Goal: Communication & Community: Answer question/provide support

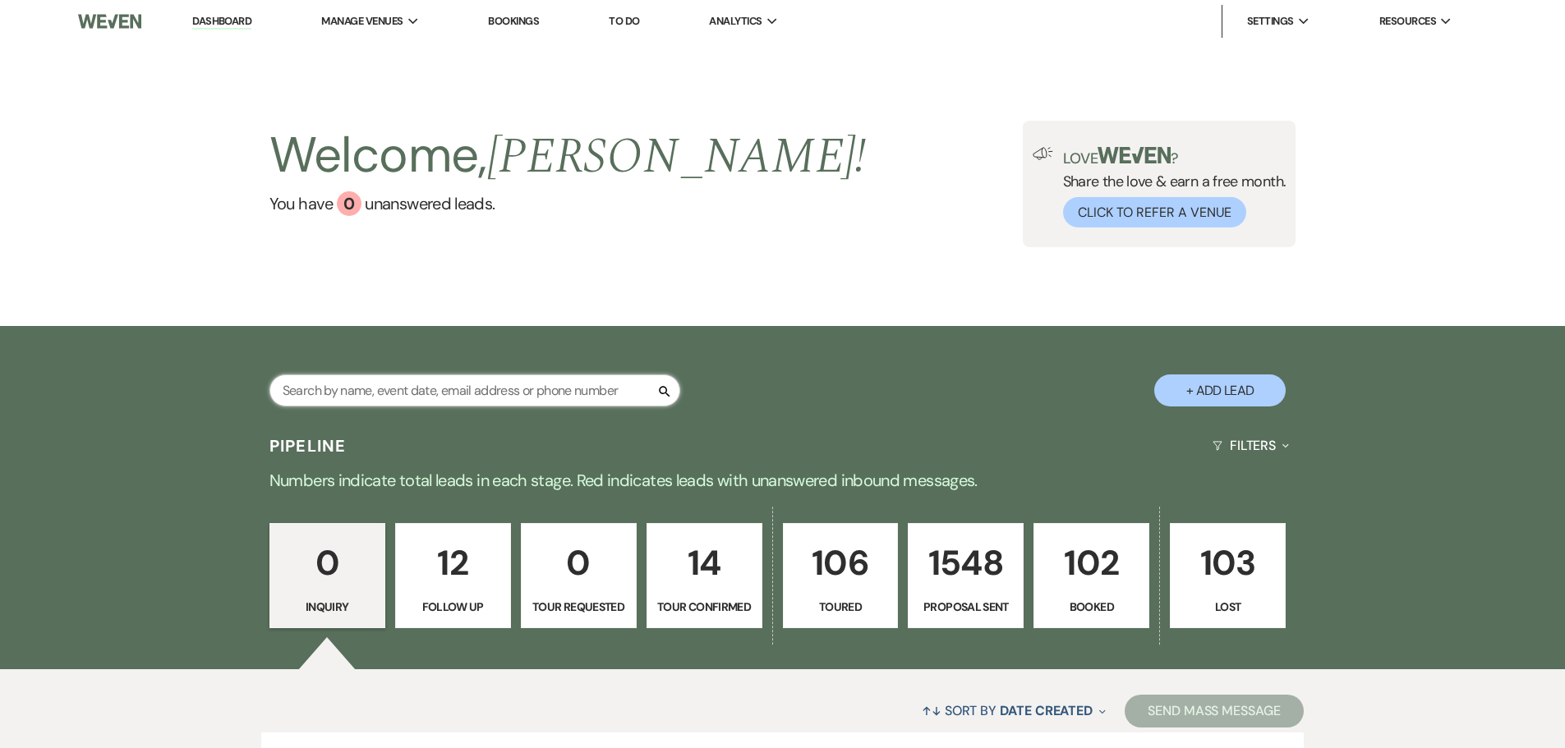
click at [438, 383] on input "text" at bounding box center [474, 391] width 411 height 32
type input "[PERSON_NAME]"
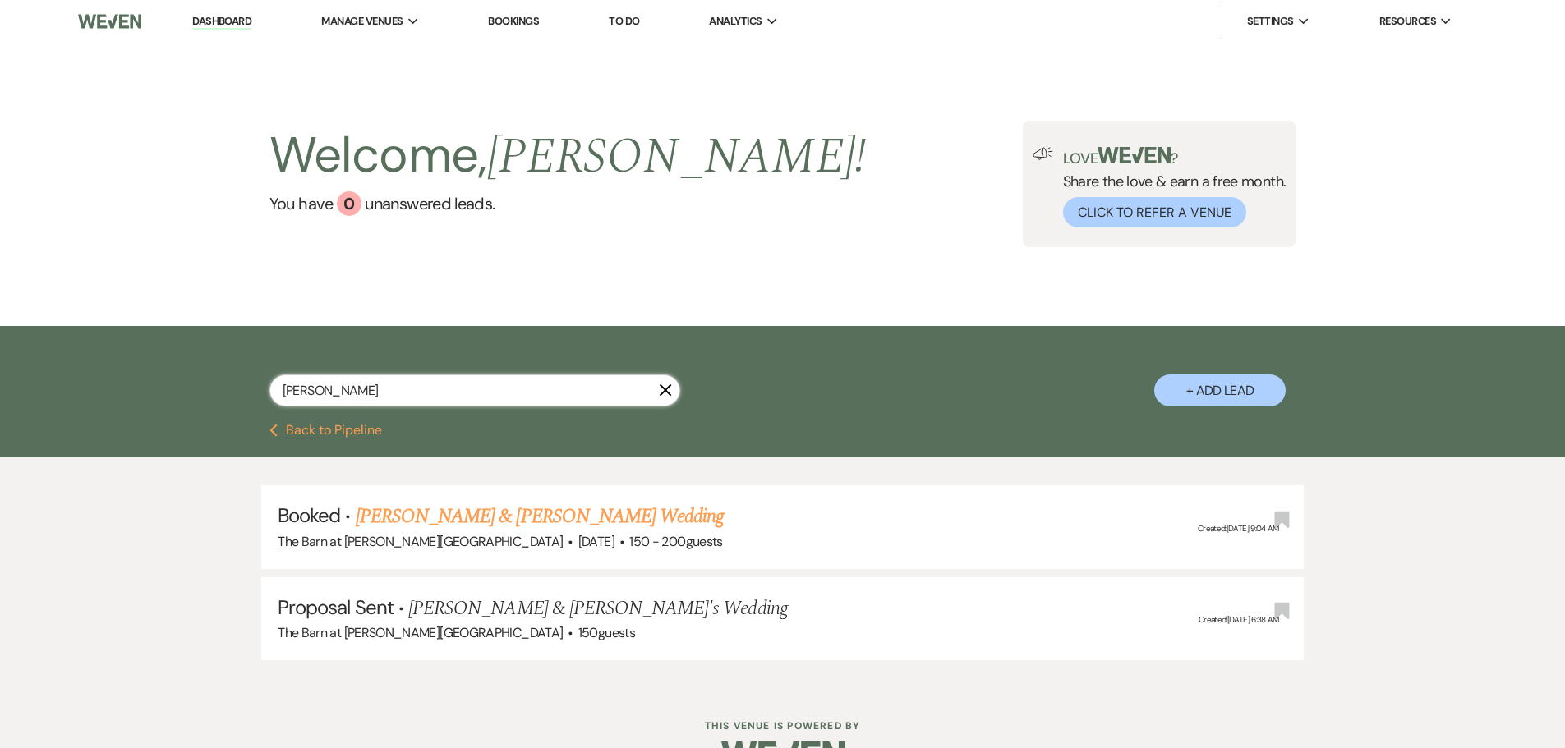
select select "6"
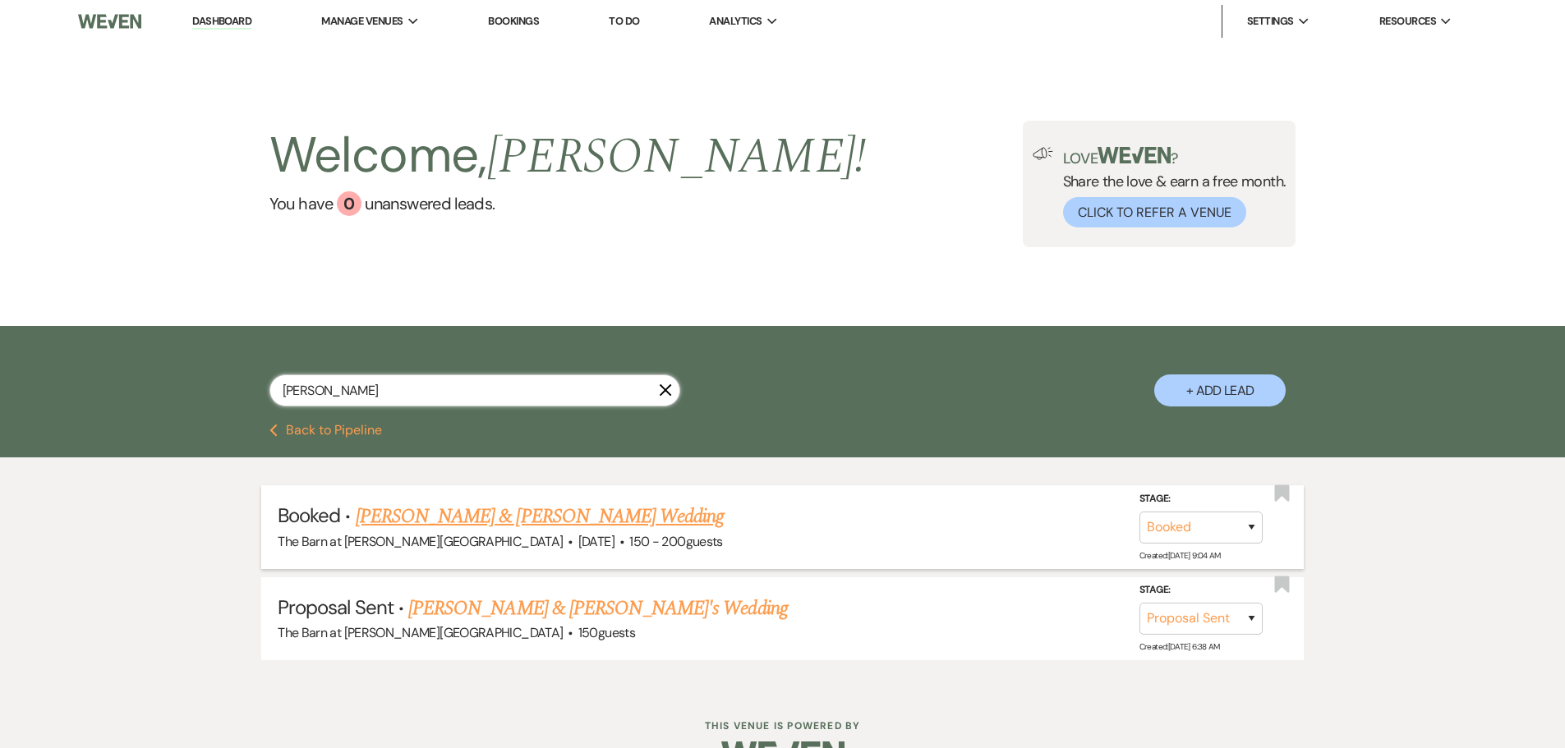
type input "[PERSON_NAME]"
click at [455, 522] on link "[PERSON_NAME] & [PERSON_NAME] Wedding" at bounding box center [540, 517] width 368 height 30
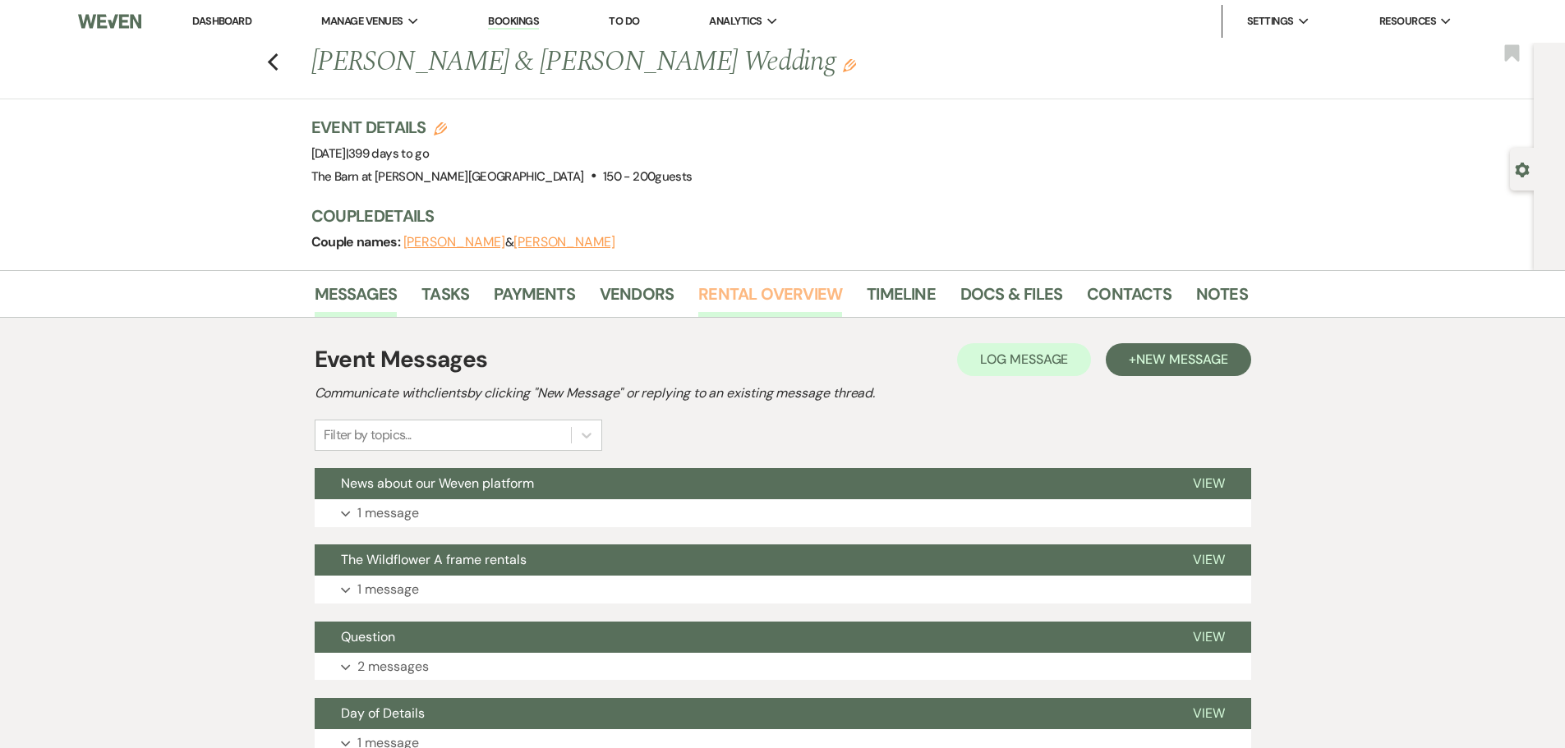
click at [732, 310] on link "Rental Overview" at bounding box center [770, 299] width 144 height 36
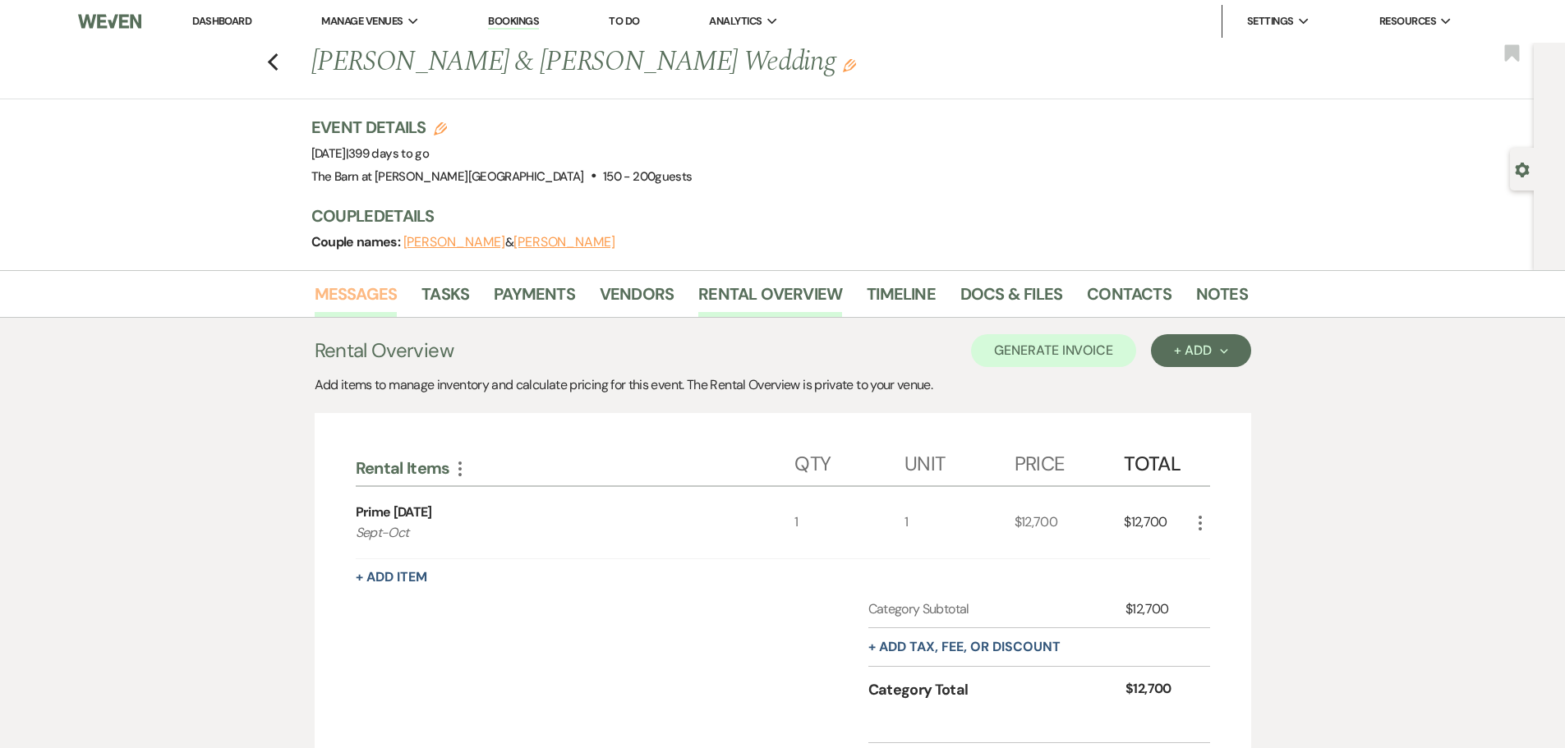
click at [333, 305] on link "Messages" at bounding box center [356, 299] width 83 height 36
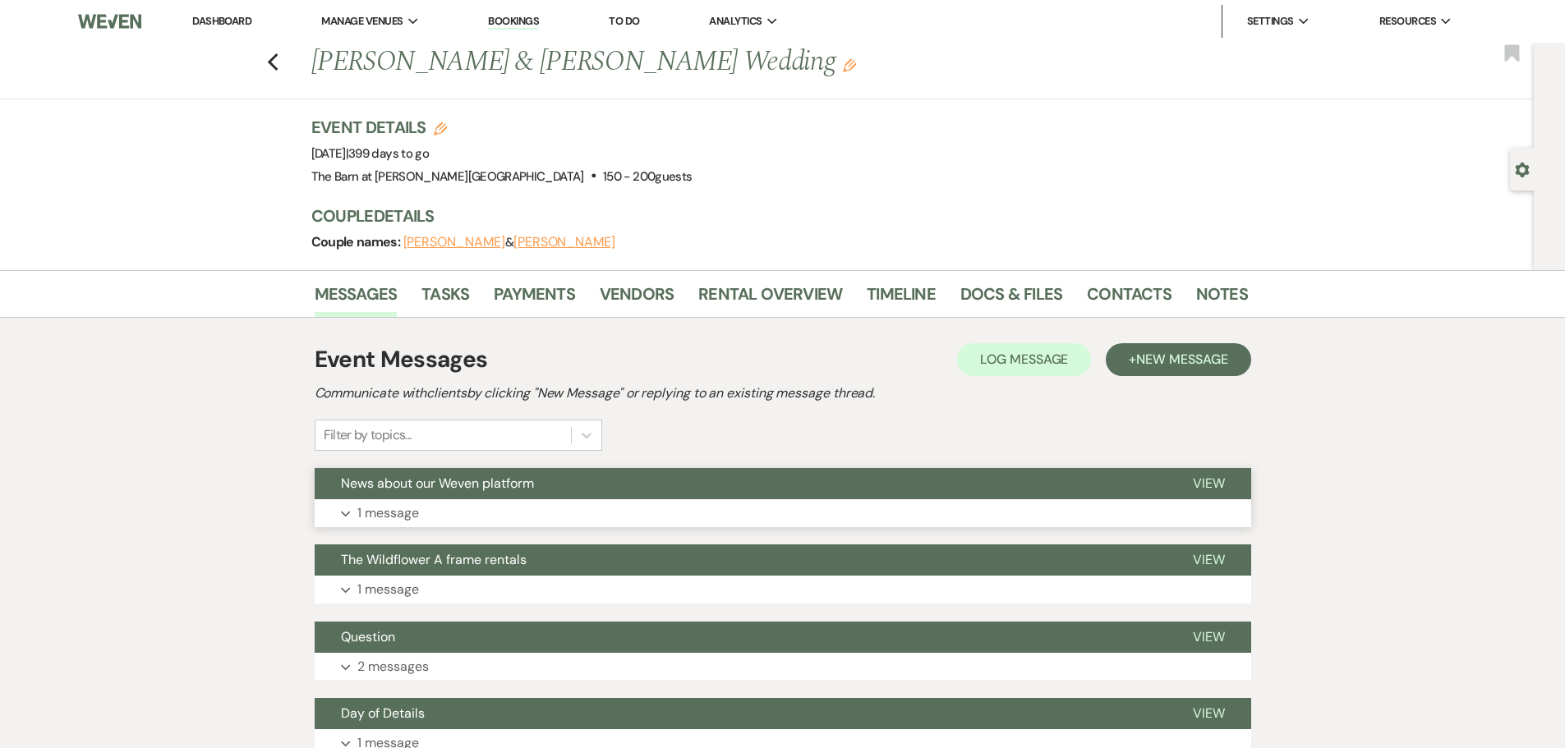
click at [363, 514] on p "1 message" at bounding box center [388, 513] width 62 height 21
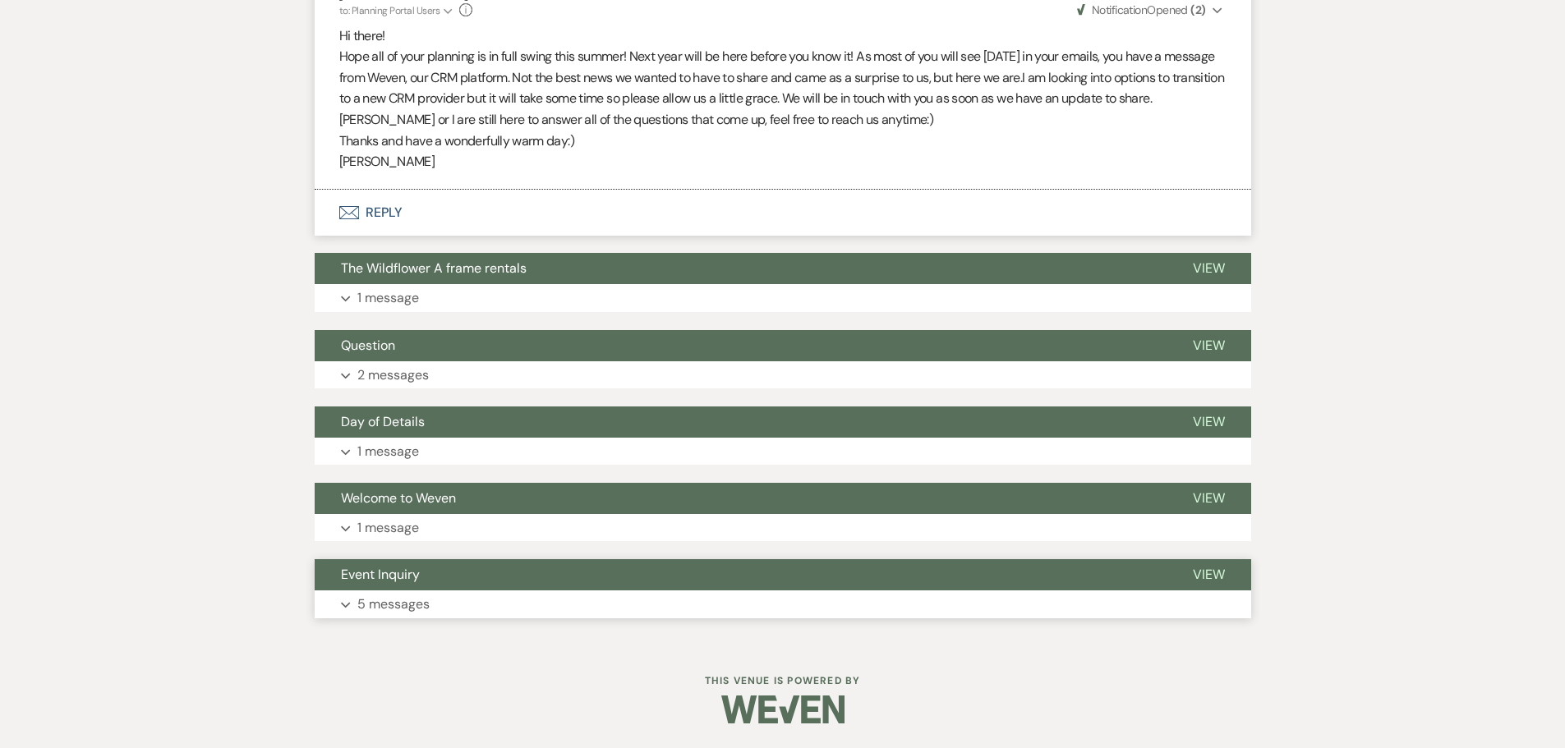
click at [399, 601] on p "5 messages" at bounding box center [393, 604] width 72 height 21
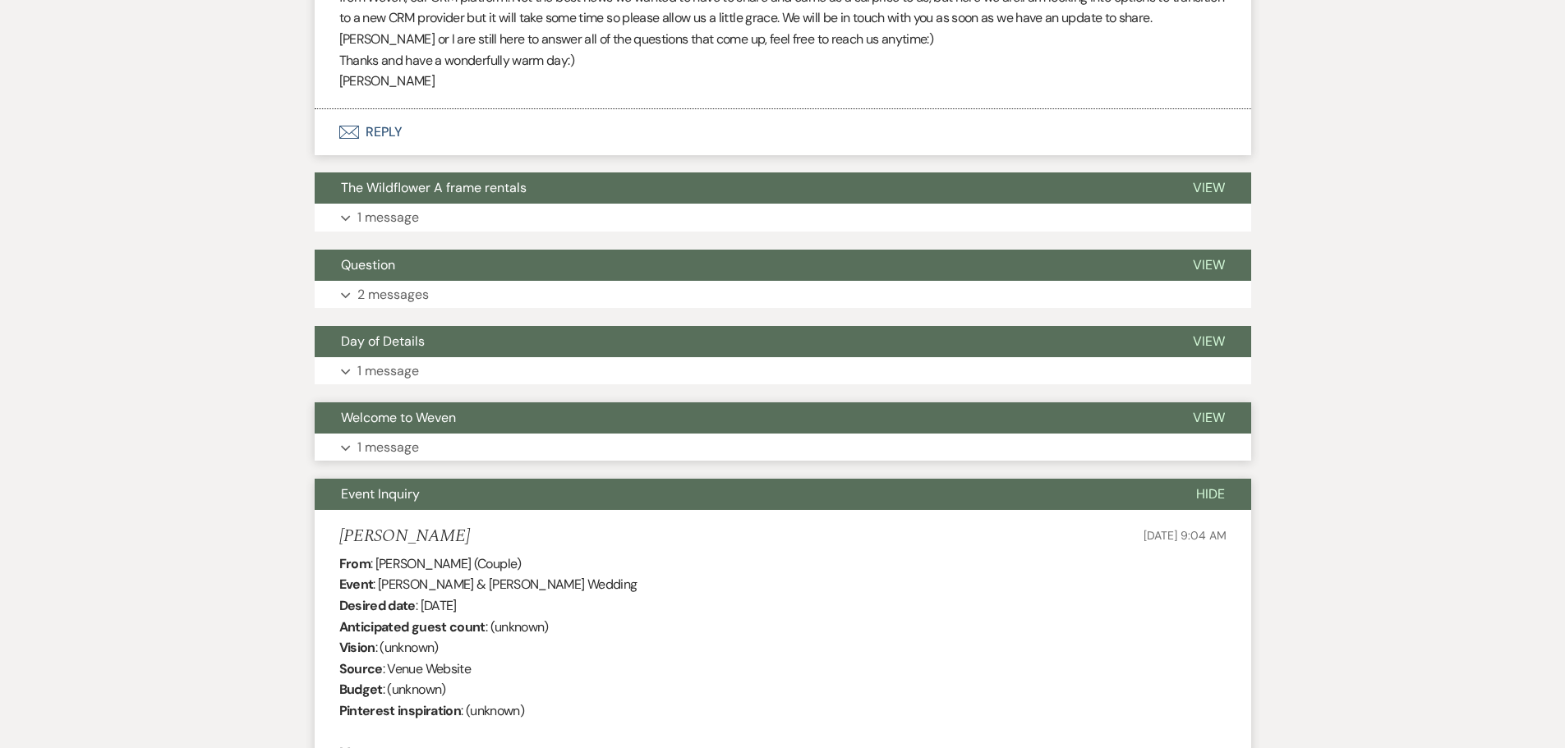
scroll to position [615, 0]
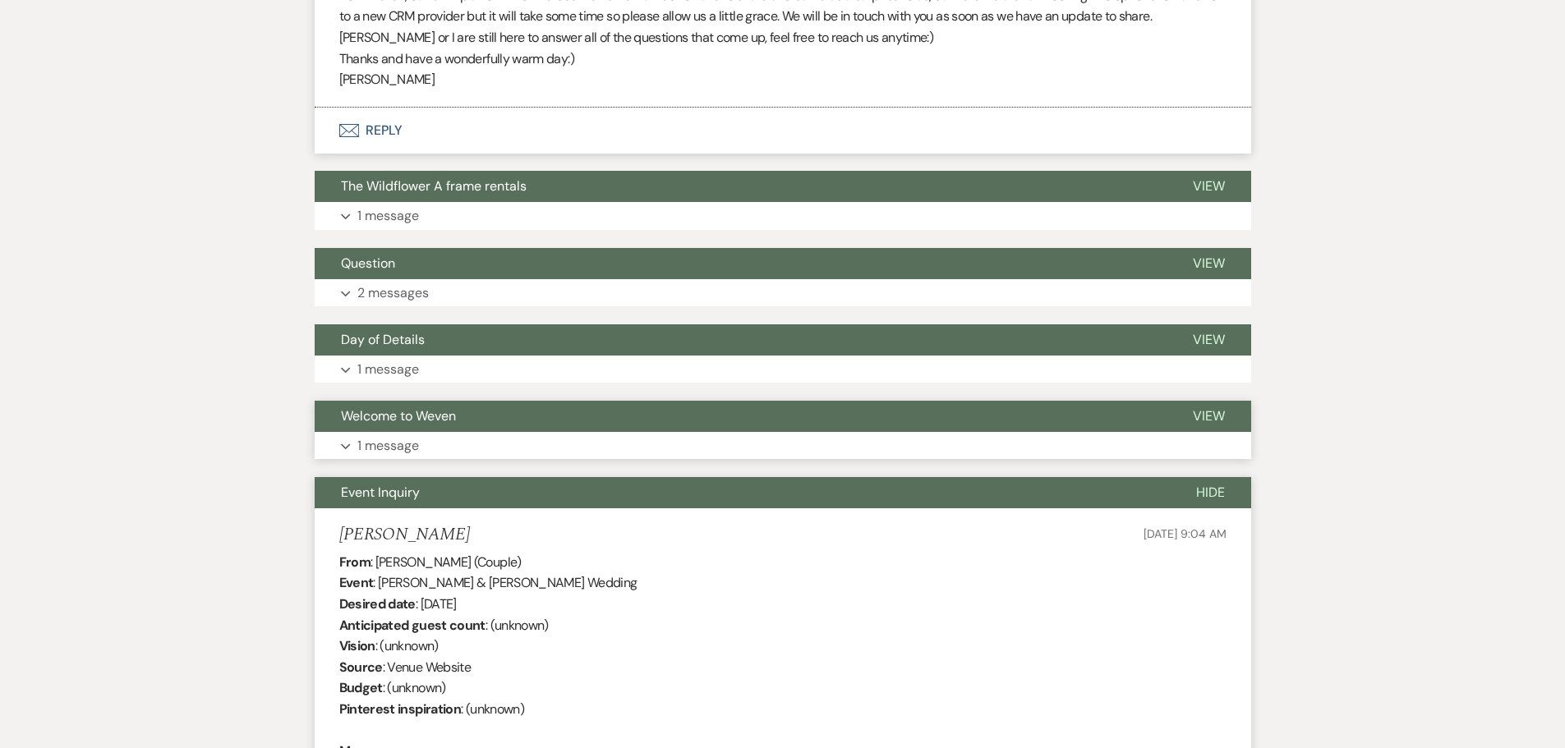
click at [398, 451] on p "1 message" at bounding box center [388, 445] width 62 height 21
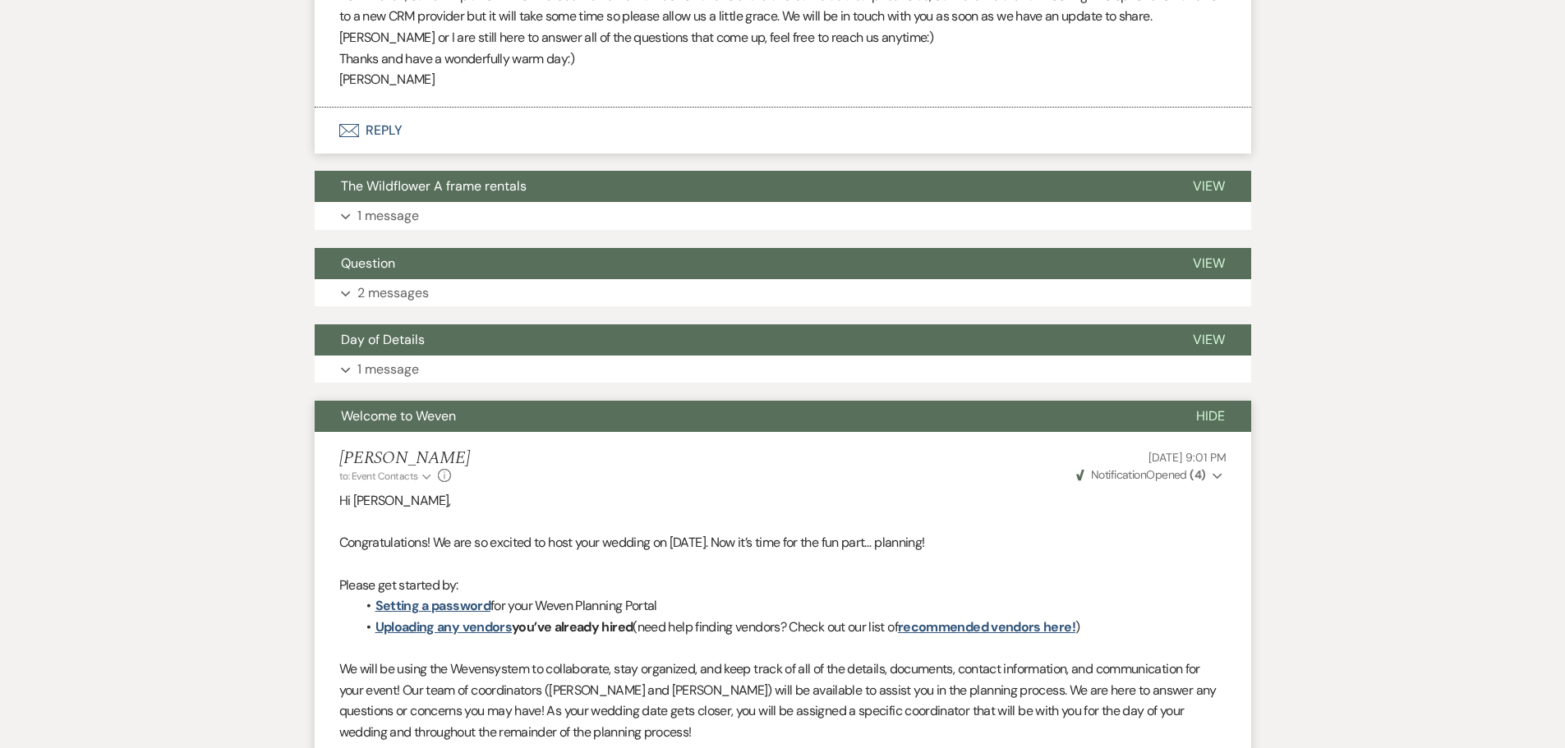
click at [432, 401] on button "Welcome to Weven" at bounding box center [742, 416] width 855 height 31
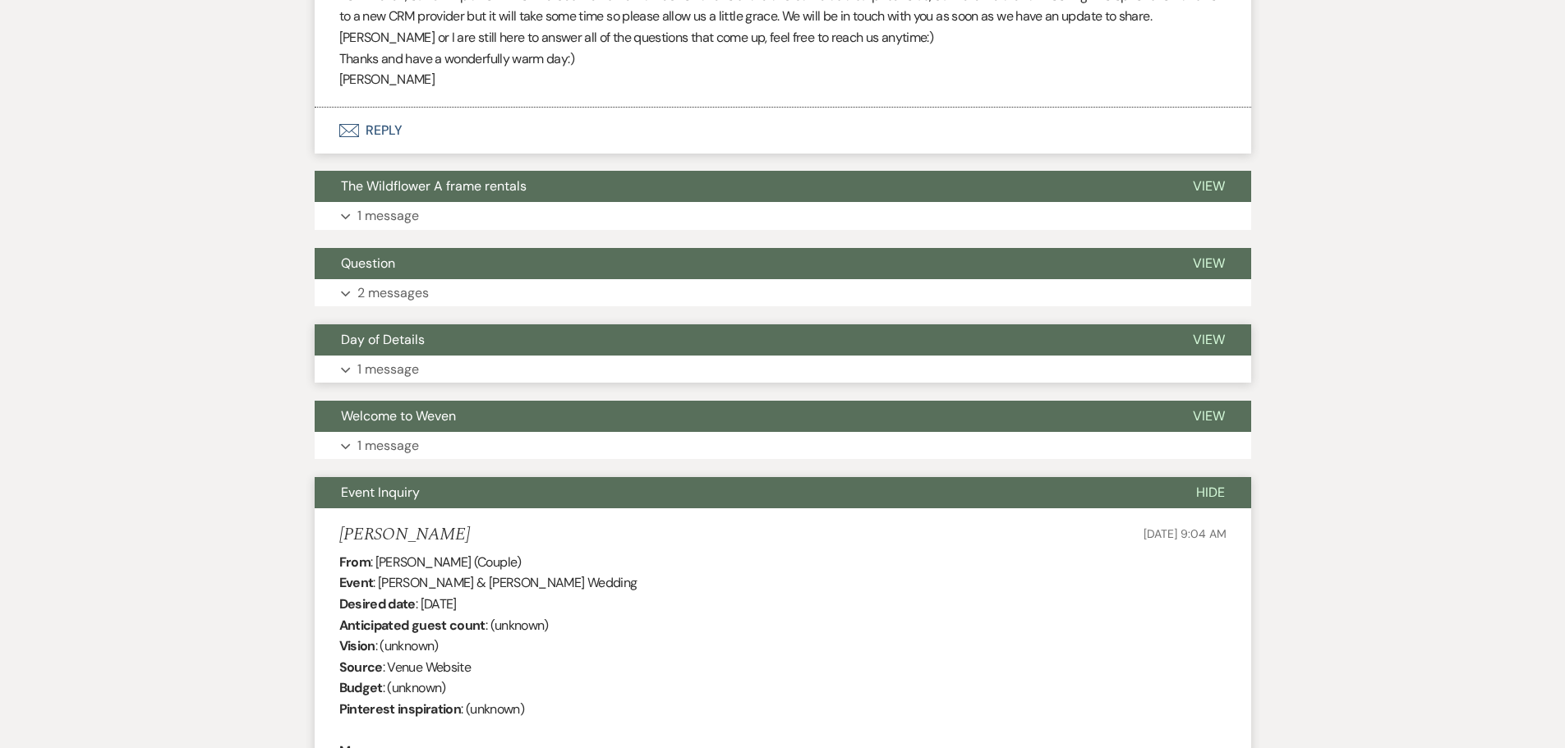
click at [435, 377] on button "Expand 1 message" at bounding box center [783, 370] width 937 height 28
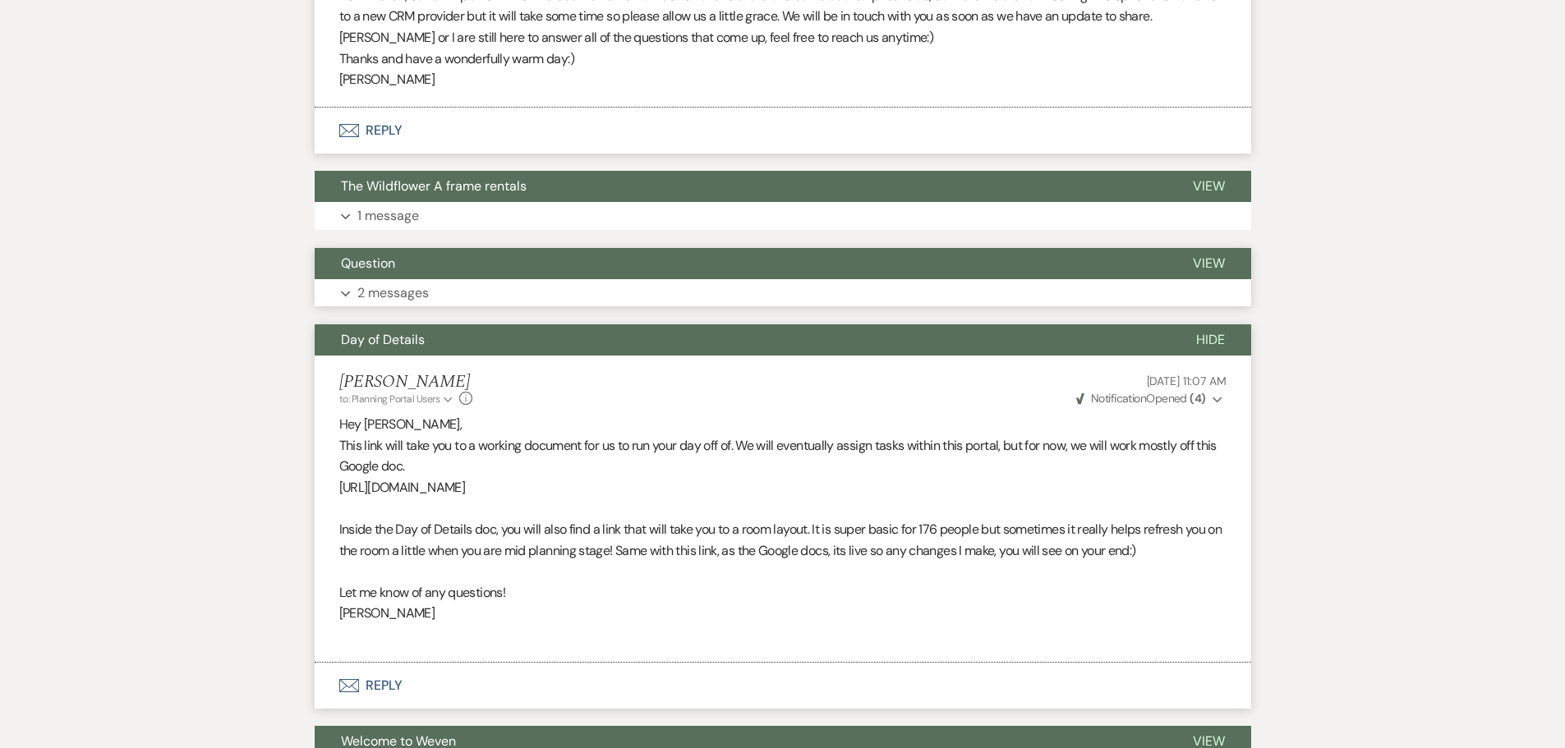
click at [449, 293] on button "Expand 2 messages" at bounding box center [783, 293] width 937 height 28
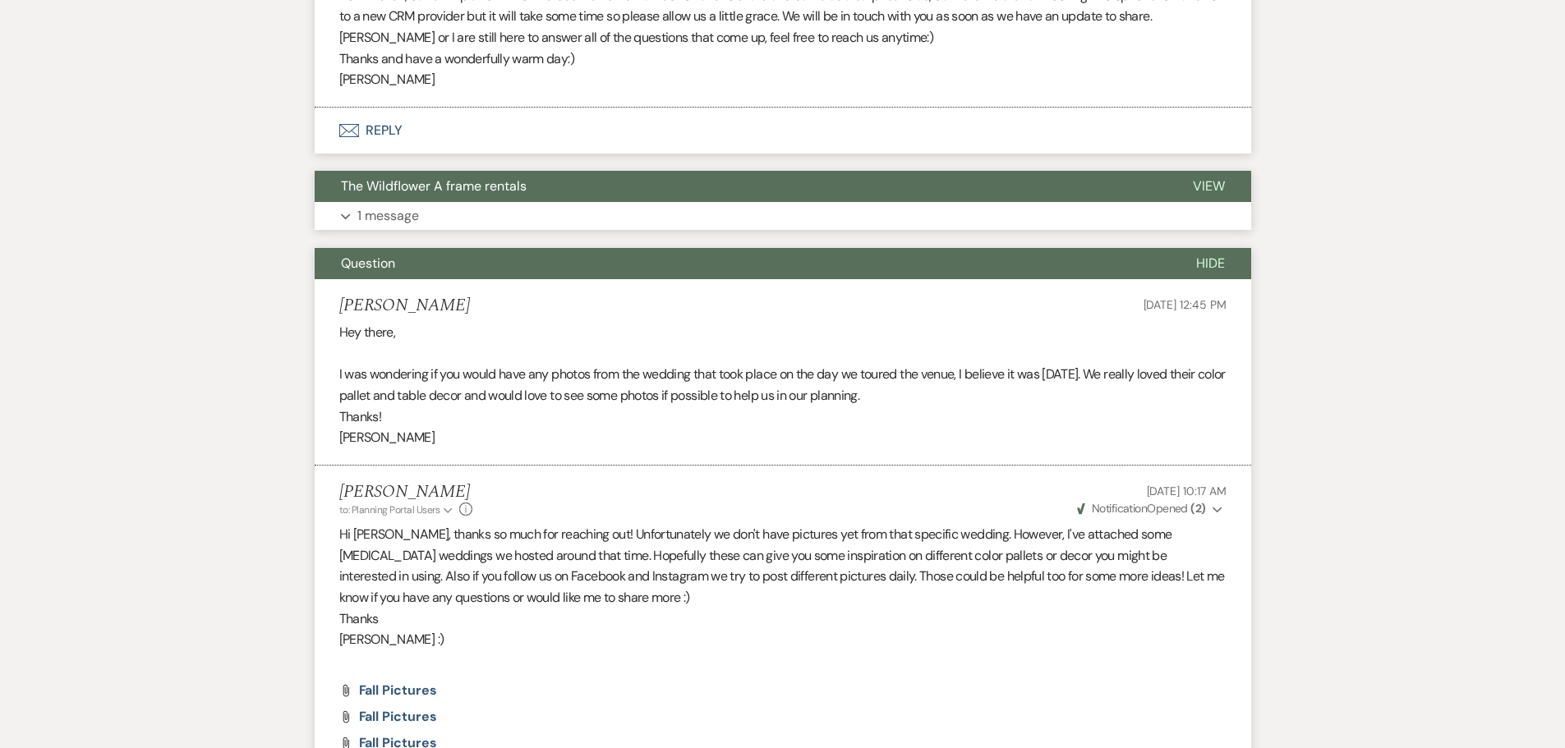
click at [411, 214] on p "1 message" at bounding box center [388, 215] width 62 height 21
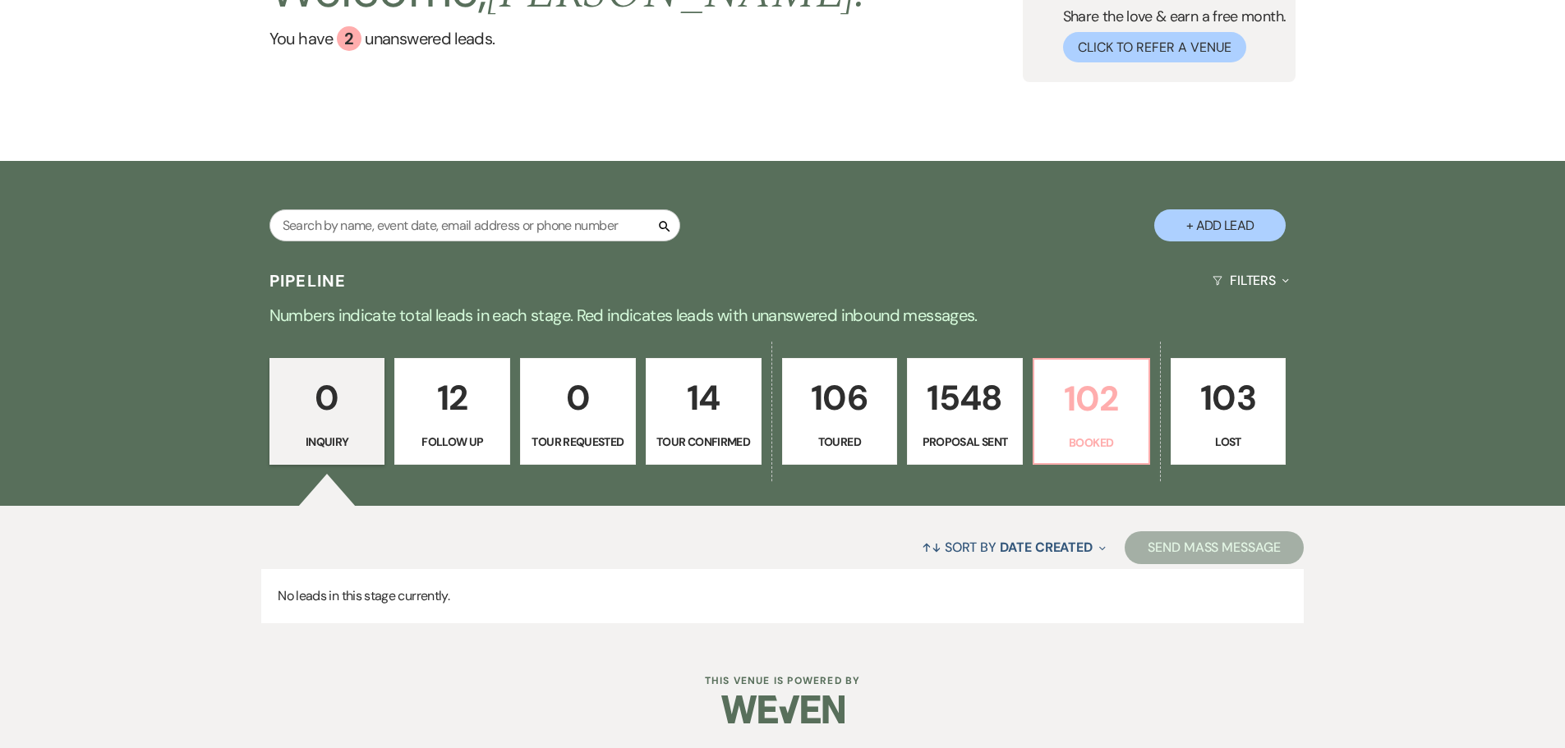
click at [1062, 422] on p "102" at bounding box center [1091, 398] width 94 height 55
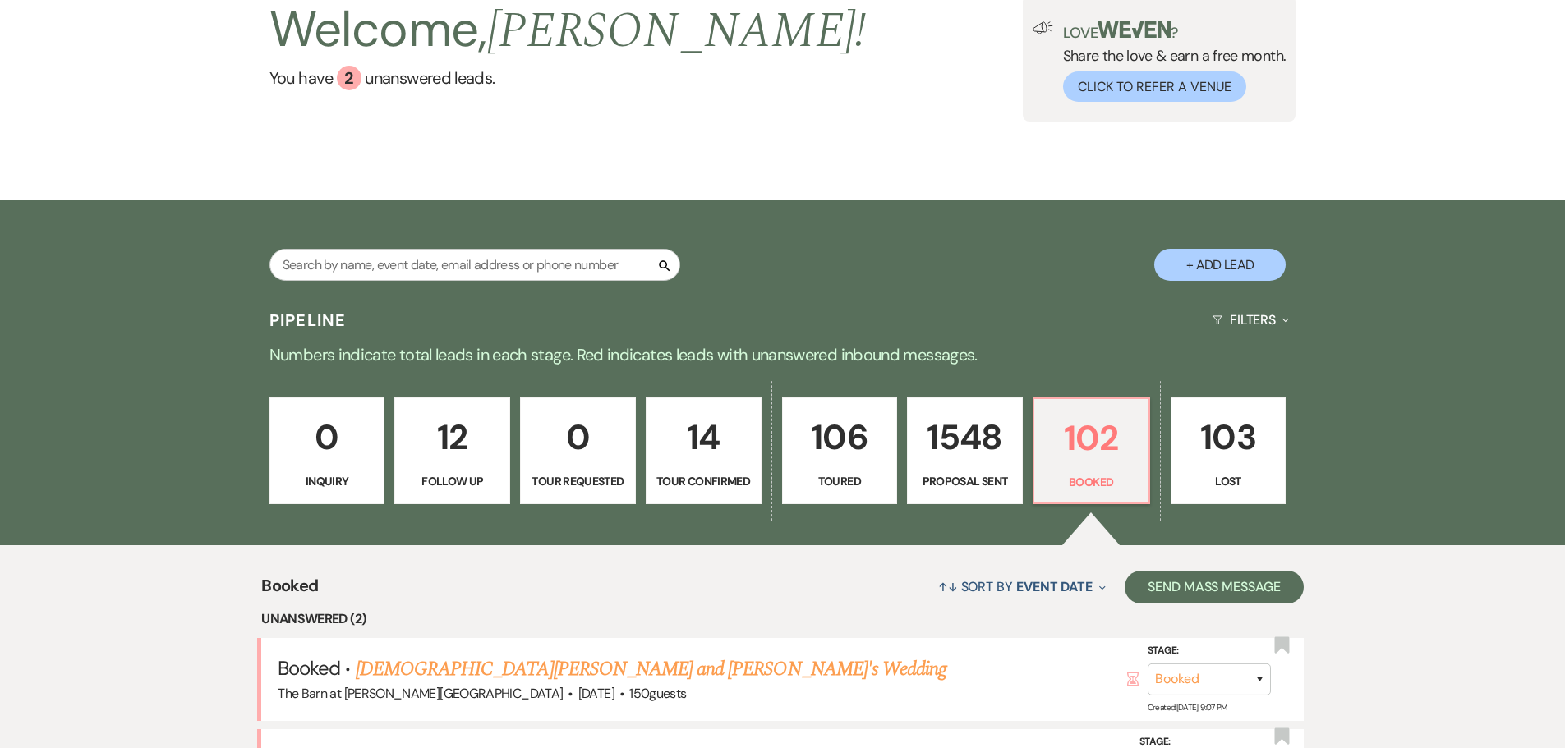
scroll to position [494, 0]
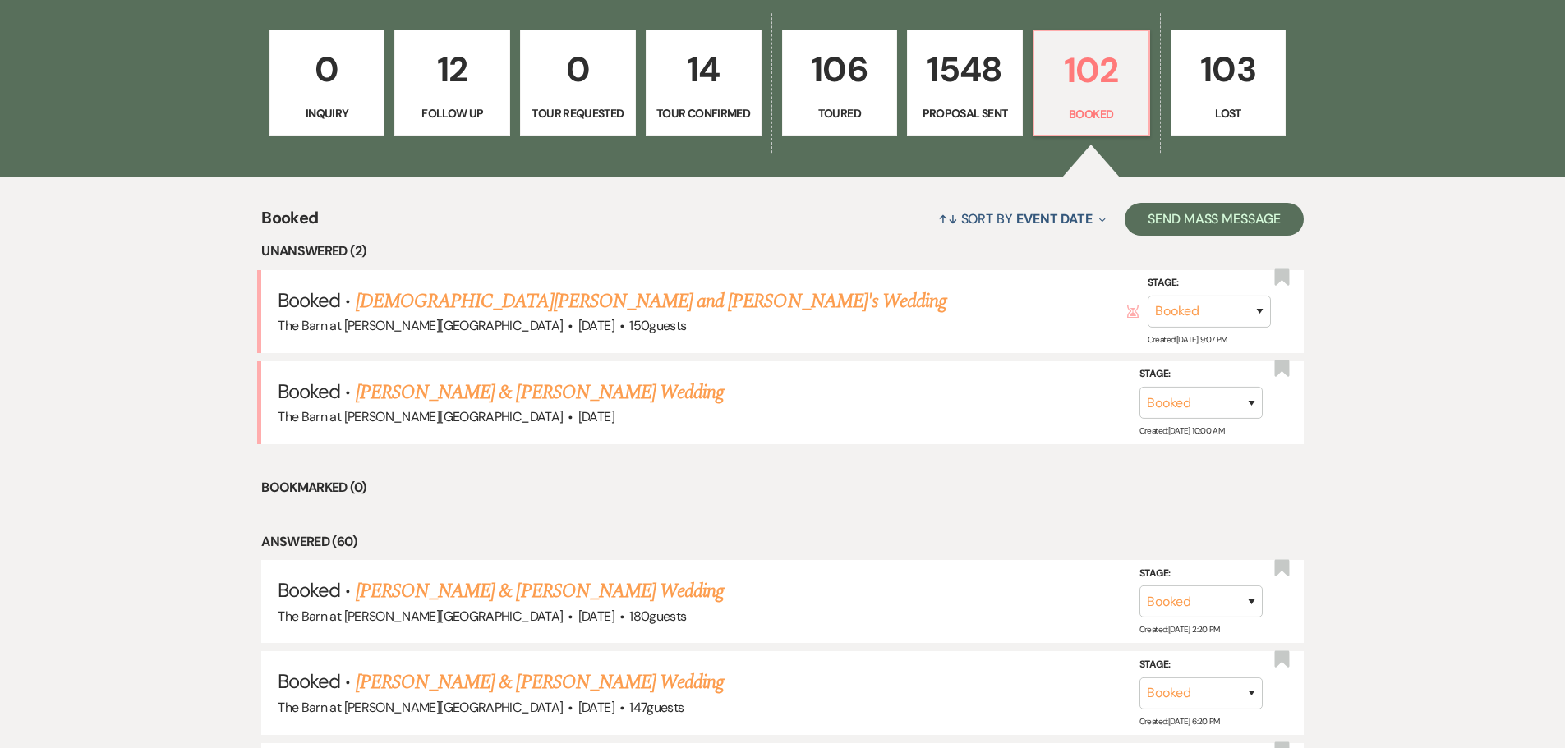
click at [457, 396] on link "[PERSON_NAME] & [PERSON_NAME] Wedding" at bounding box center [540, 393] width 368 height 30
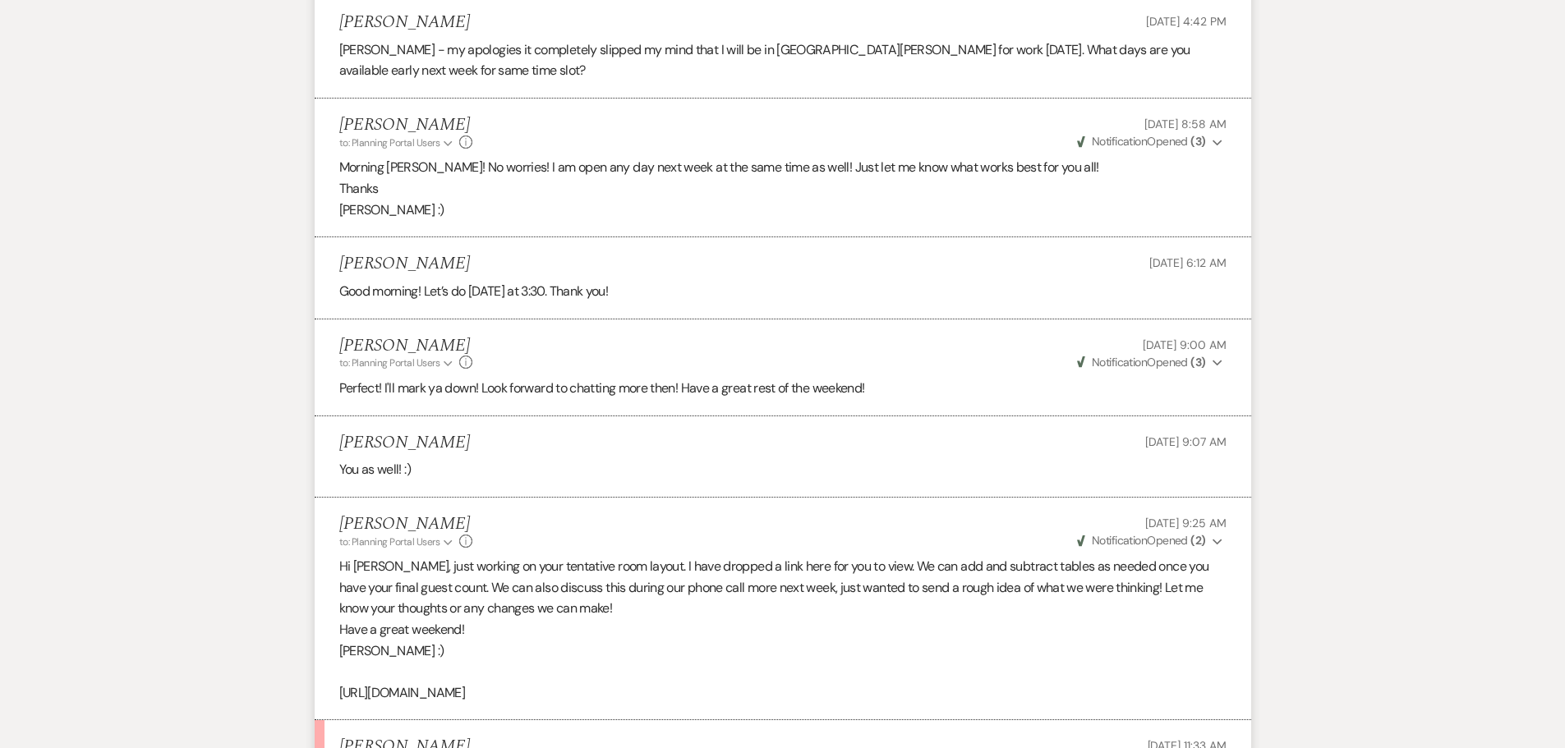
scroll to position [2794, 0]
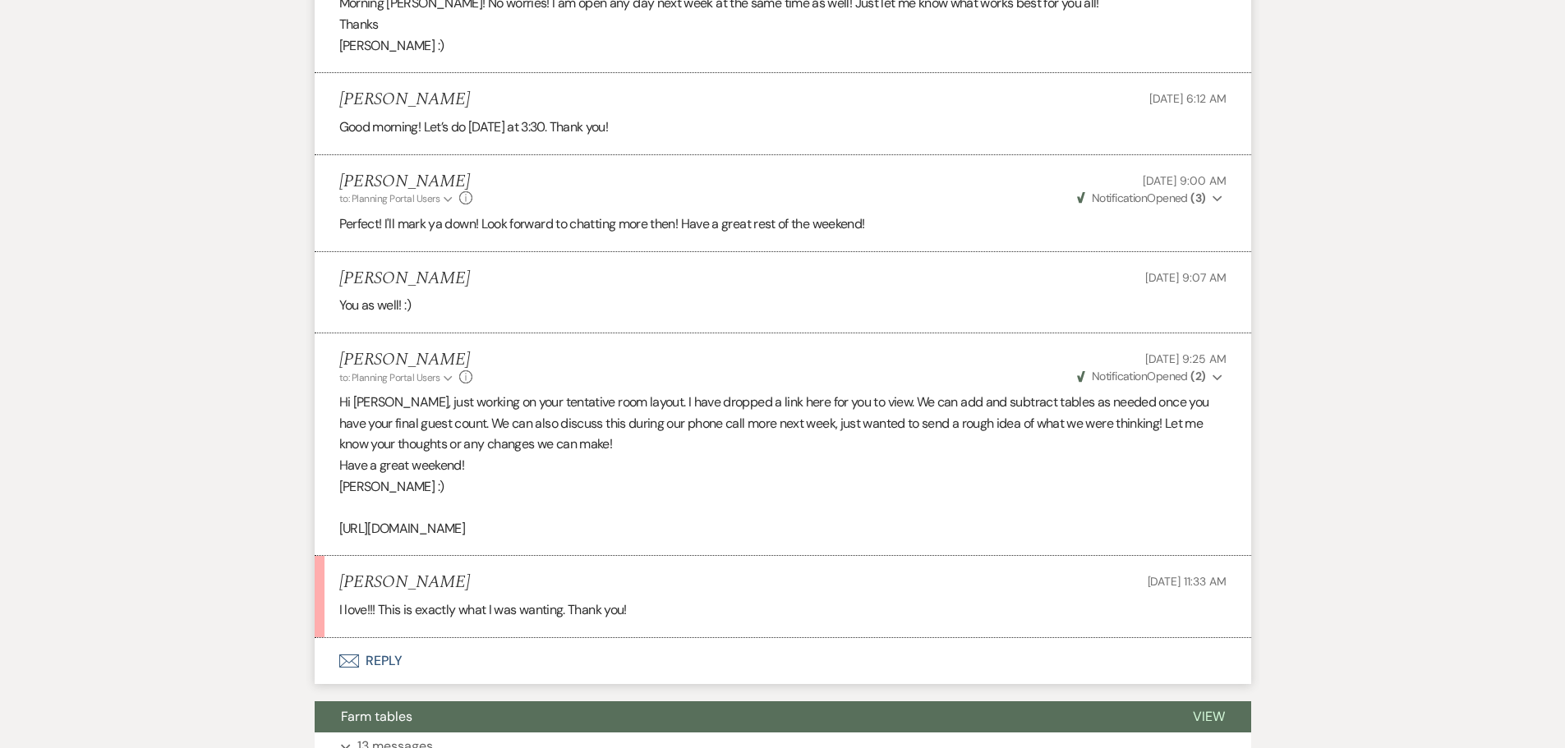
click at [373, 638] on button "Envelope Reply" at bounding box center [783, 661] width 937 height 46
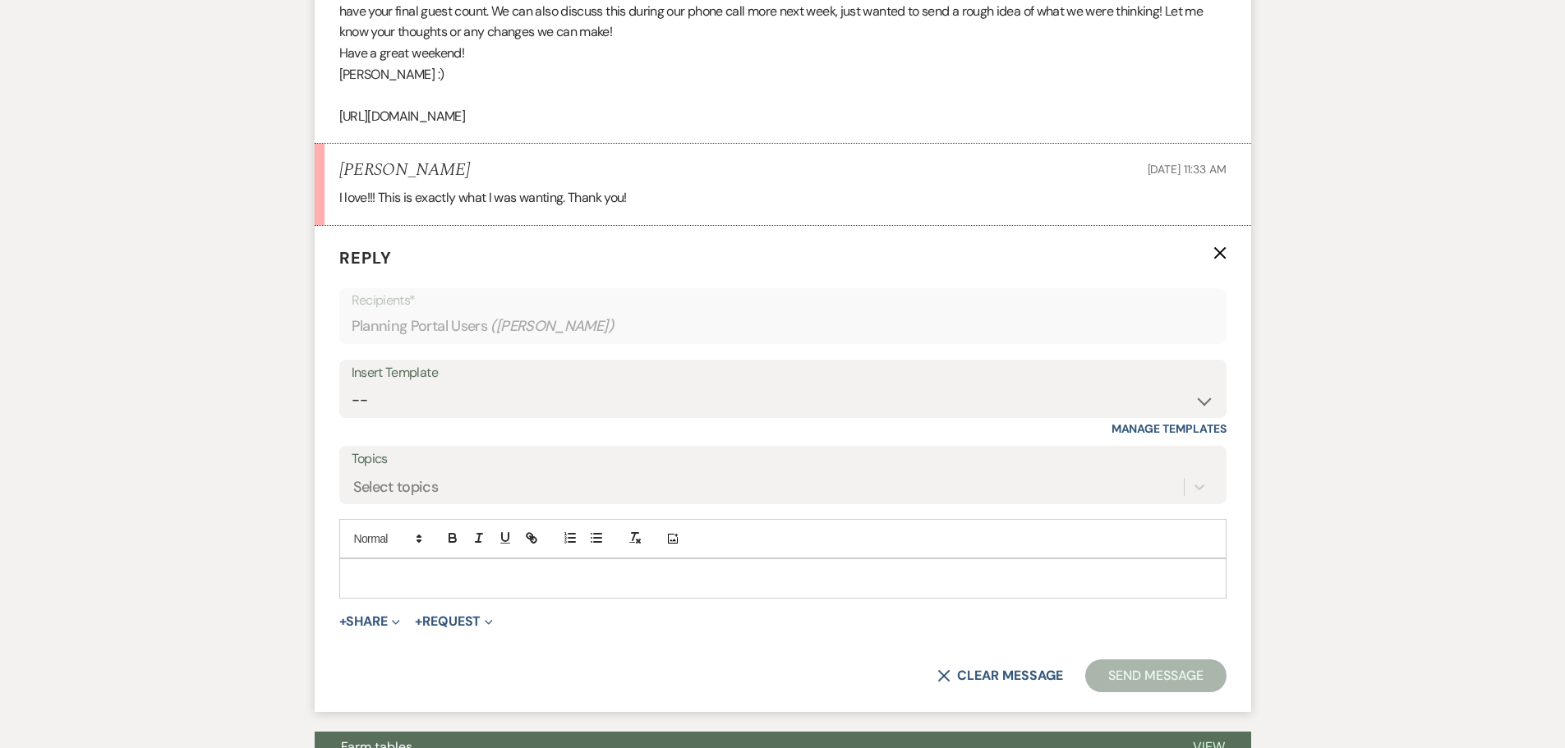
scroll to position [3207, 0]
click at [390, 569] on p at bounding box center [782, 578] width 861 height 18
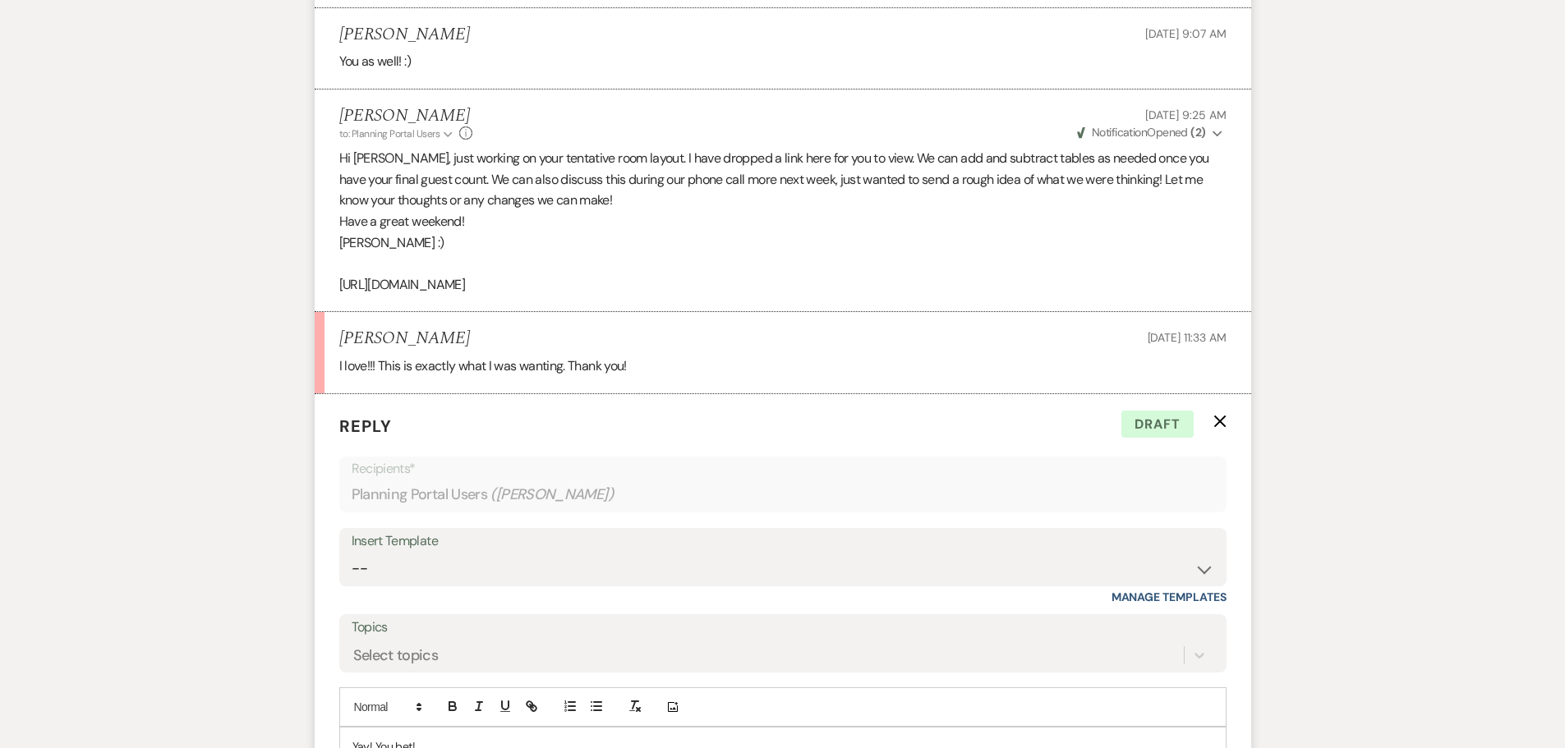
scroll to position [3454, 0]
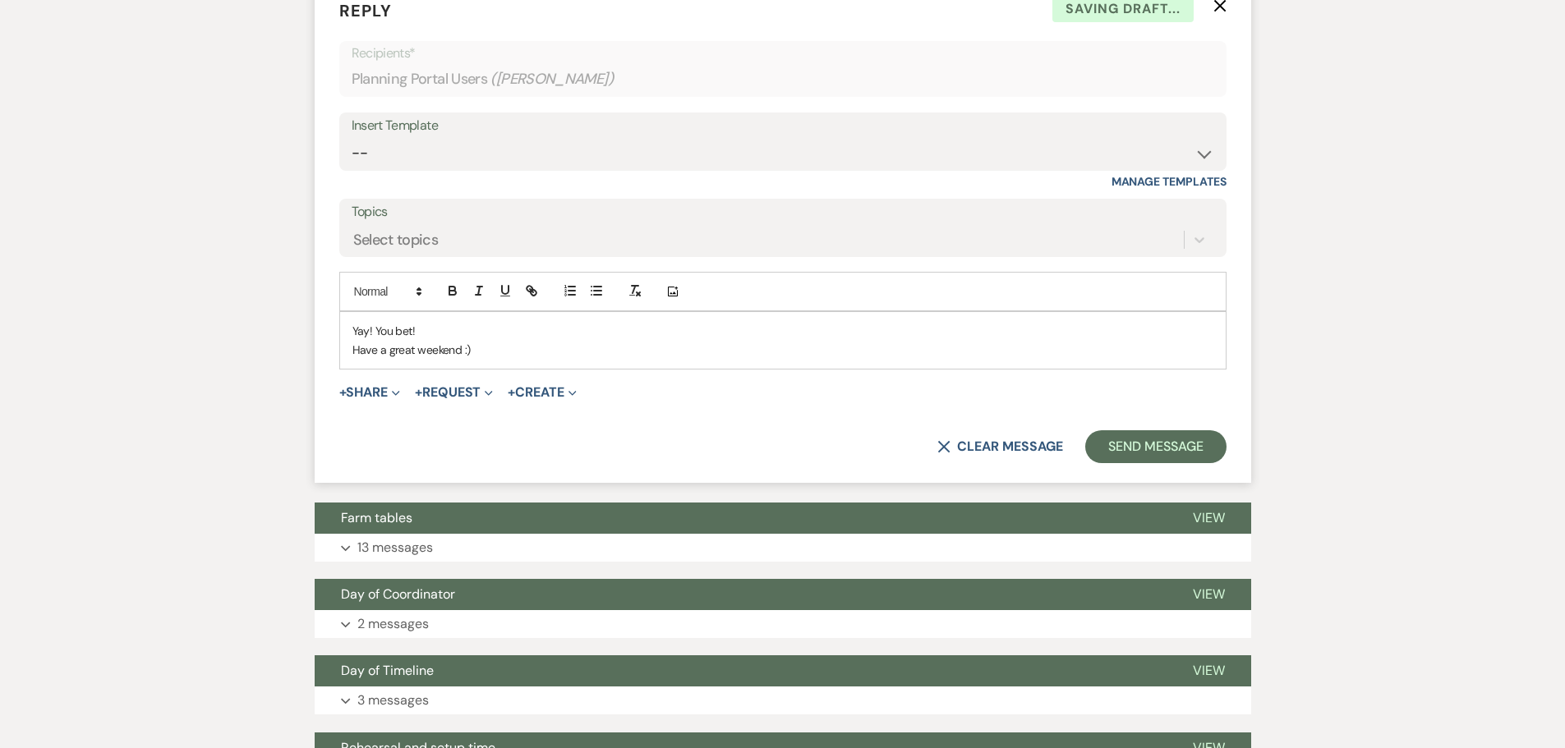
click at [1149, 444] on form "Reply X Saving draft... Recipients* Planning Portal Users ( [PERSON_NAME] ) Ins…" at bounding box center [783, 231] width 937 height 504
click at [1150, 433] on button "Send Message" at bounding box center [1155, 447] width 140 height 33
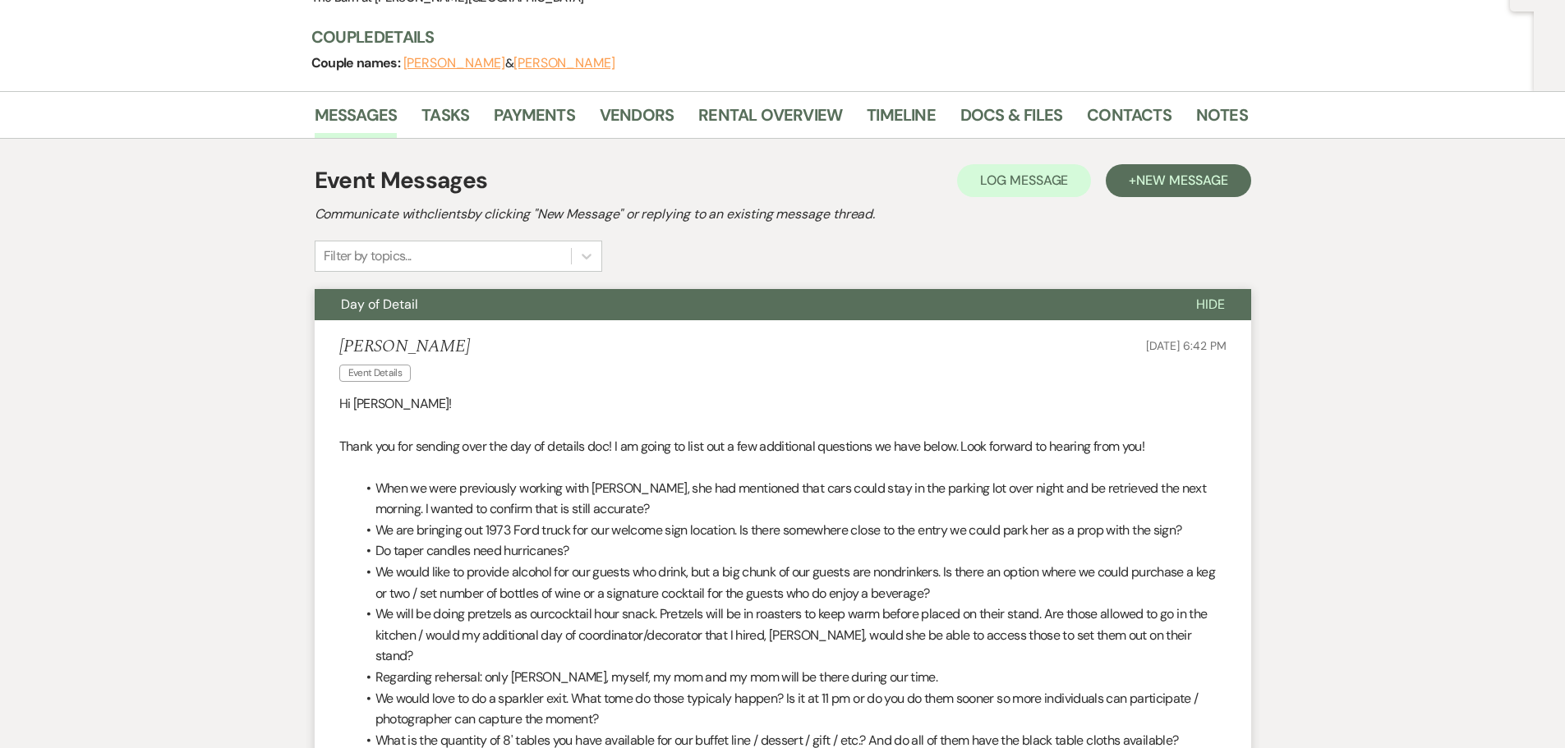
scroll to position [0, 0]
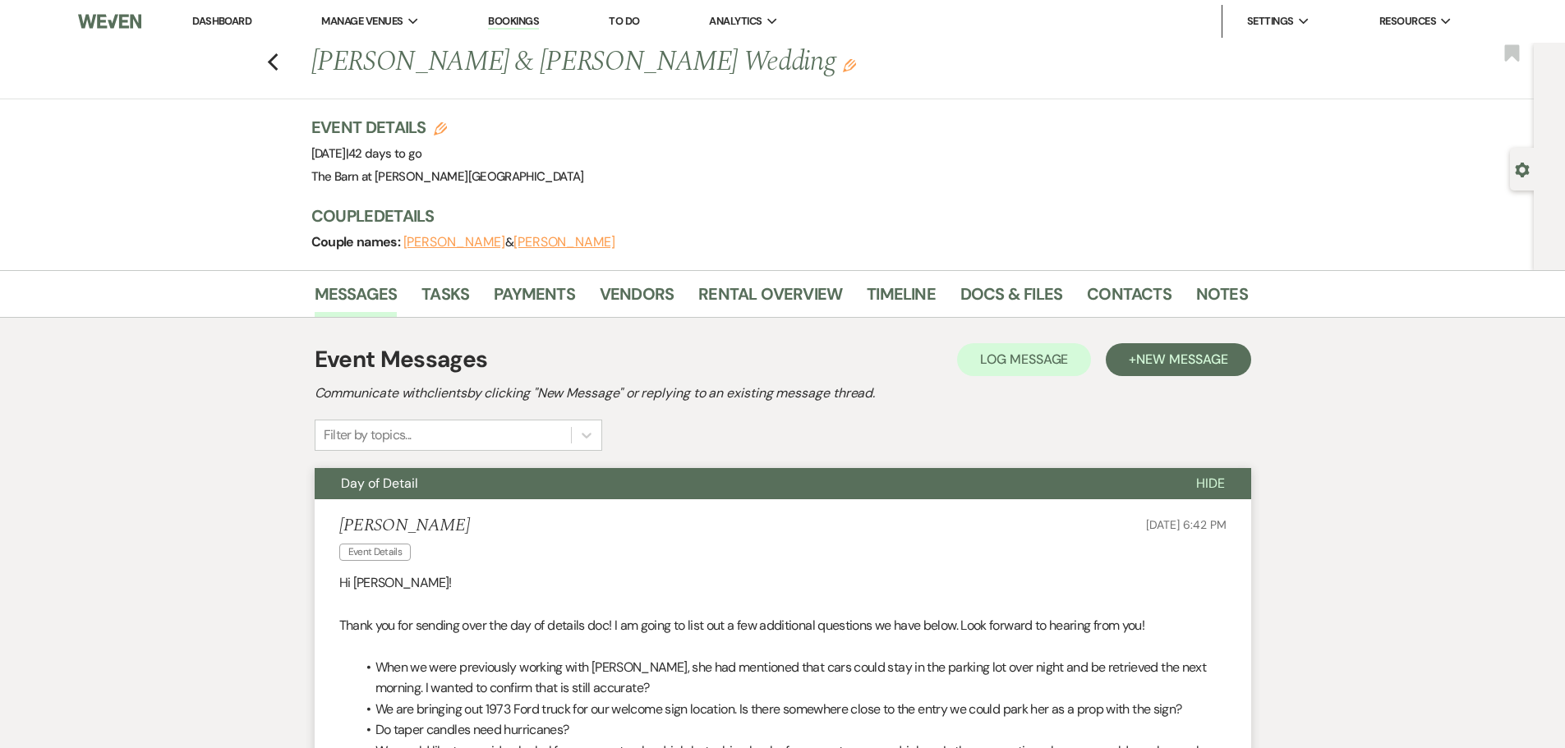
click at [227, 18] on link "Dashboard" at bounding box center [221, 21] width 59 height 14
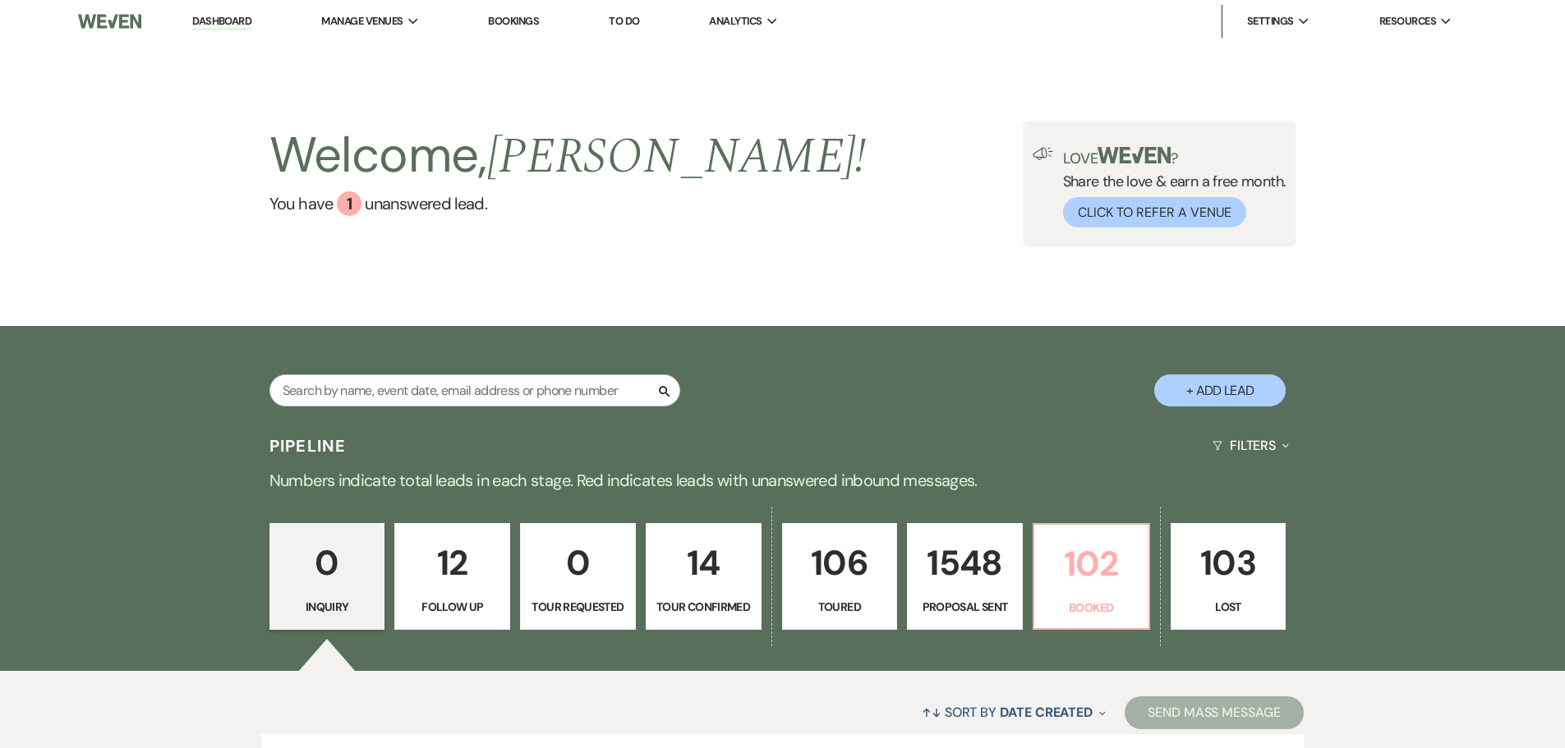
click at [1075, 550] on p "102" at bounding box center [1091, 563] width 94 height 55
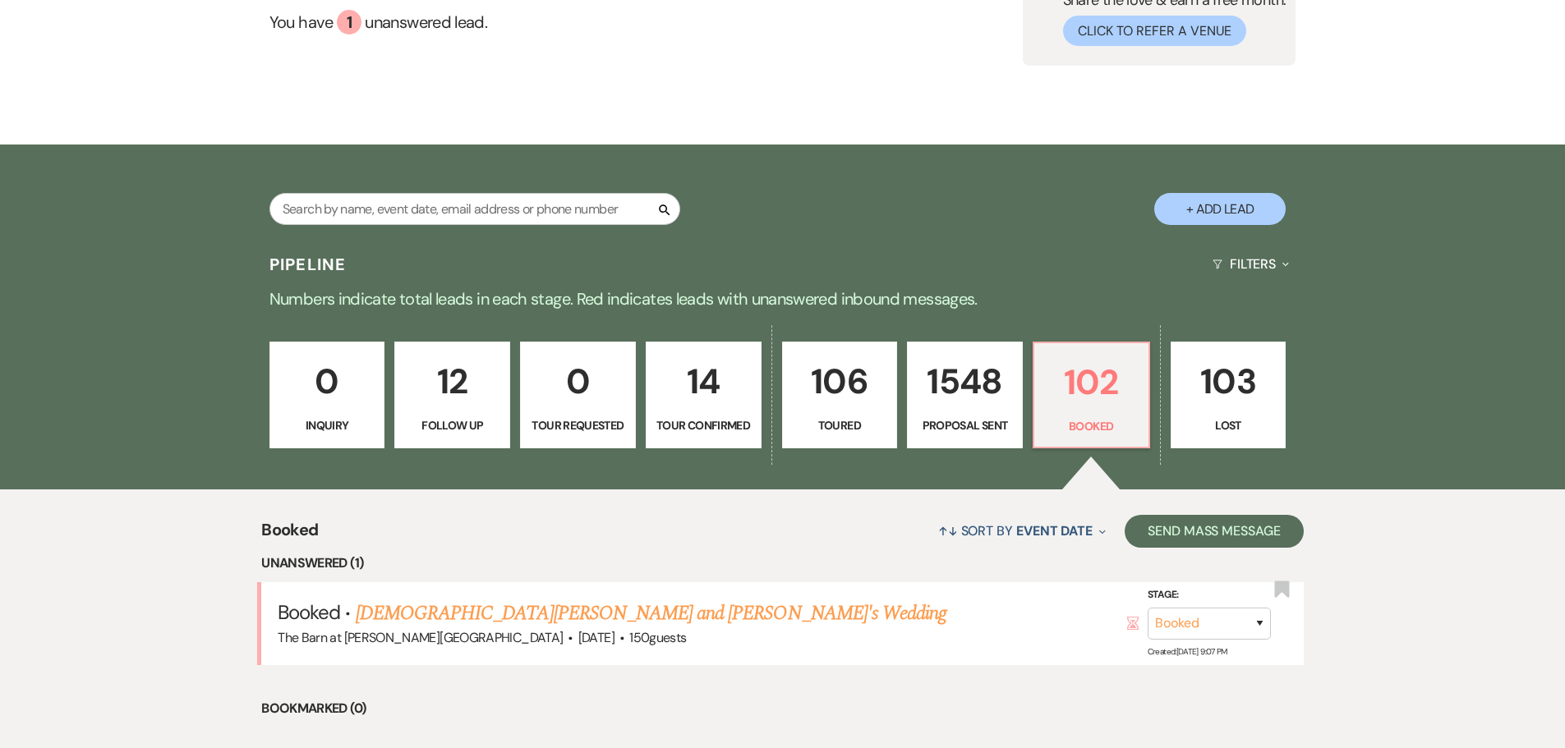
scroll to position [493, 0]
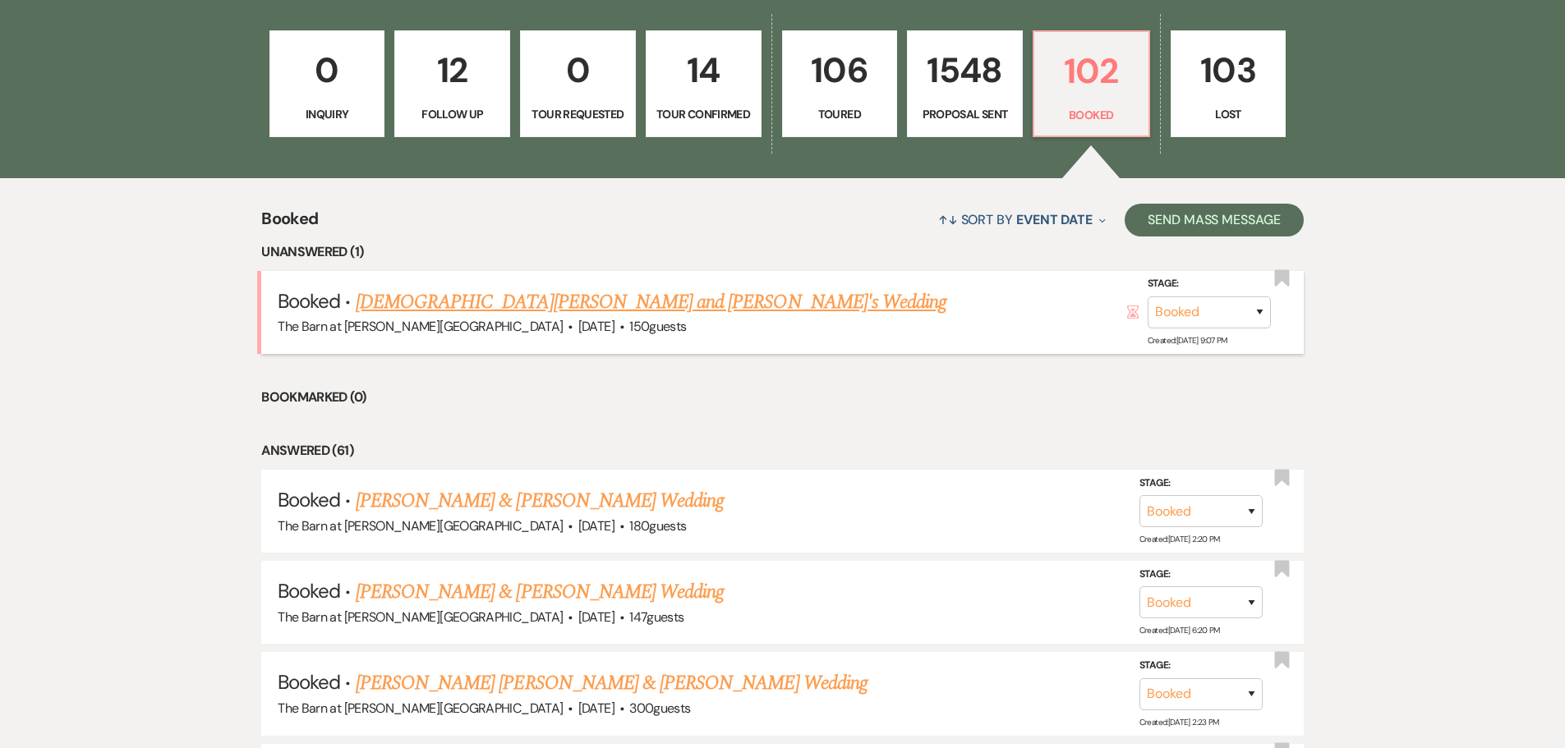
click at [454, 299] on link "[DEMOGRAPHIC_DATA][PERSON_NAME] and [PERSON_NAME]'s Wedding" at bounding box center [651, 303] width 591 height 30
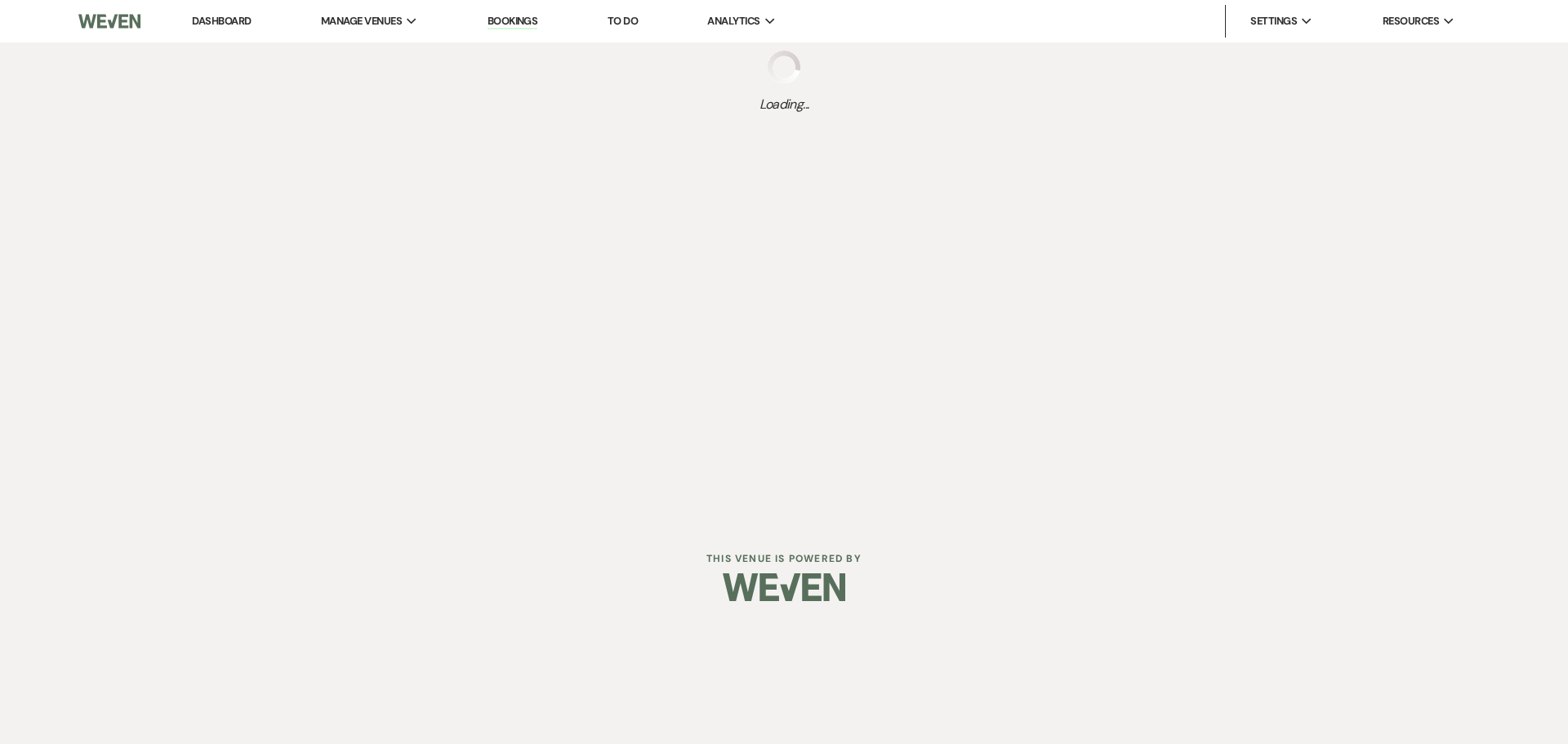
select select "3"
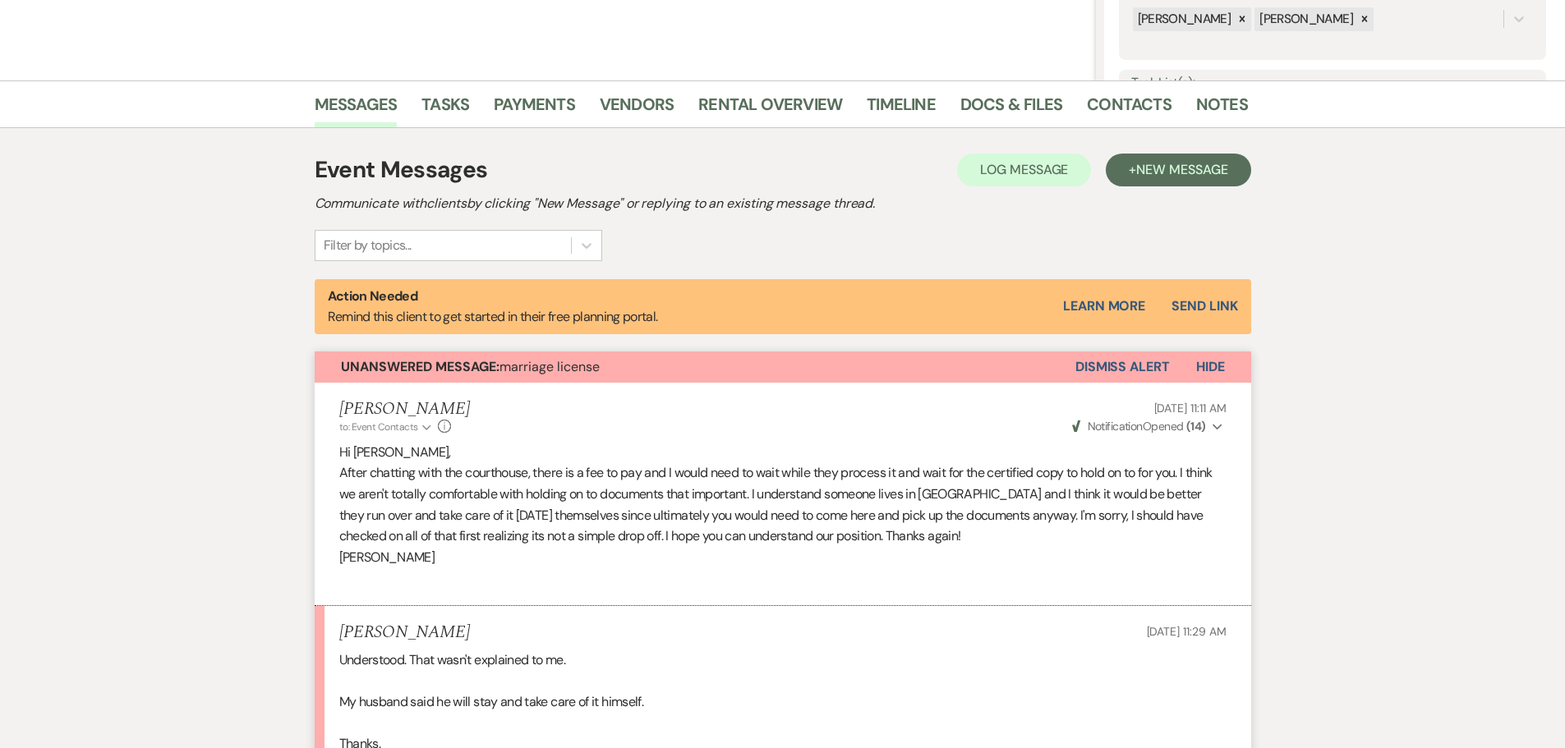
scroll to position [358, 0]
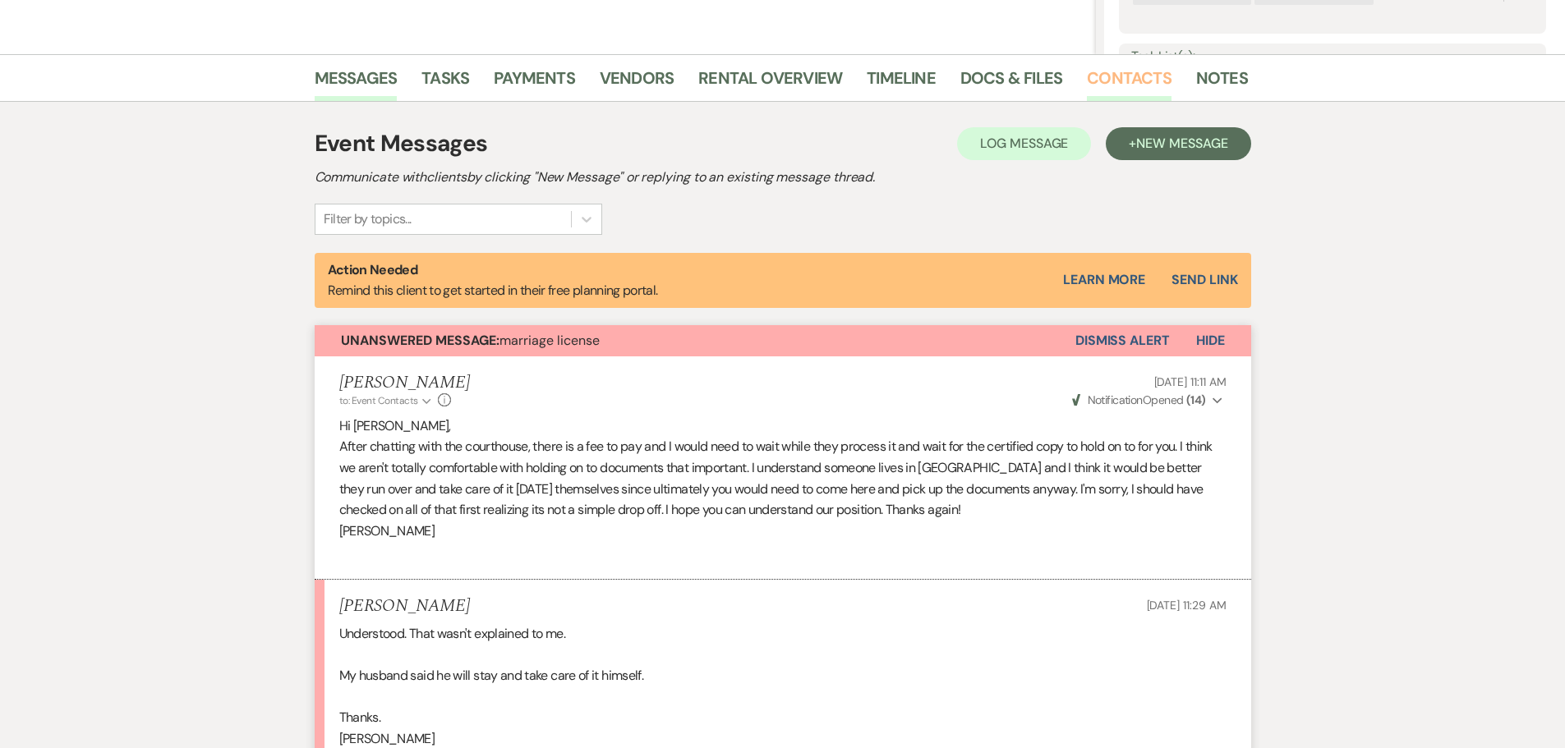
click at [1143, 77] on link "Contacts" at bounding box center [1129, 83] width 85 height 36
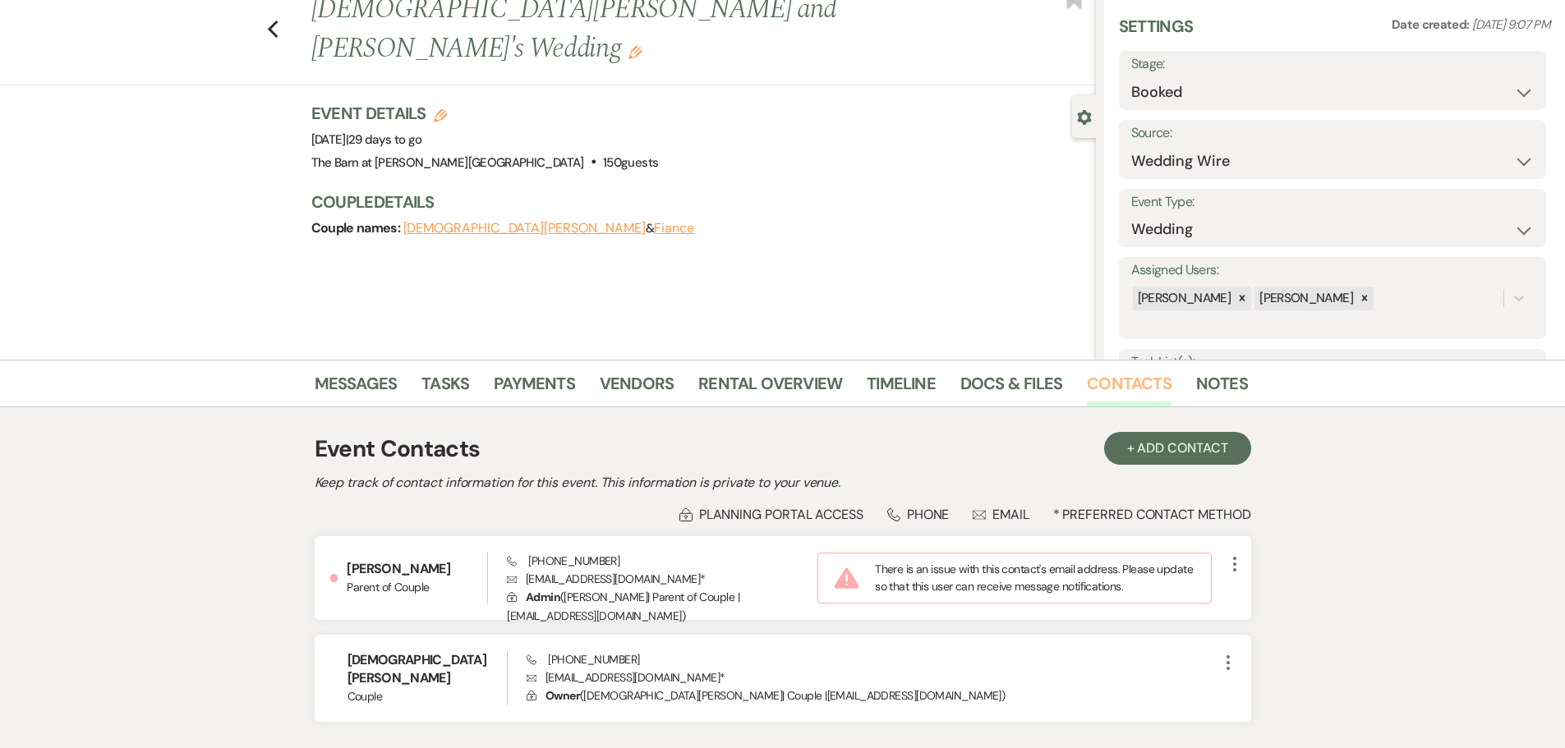
scroll to position [234, 0]
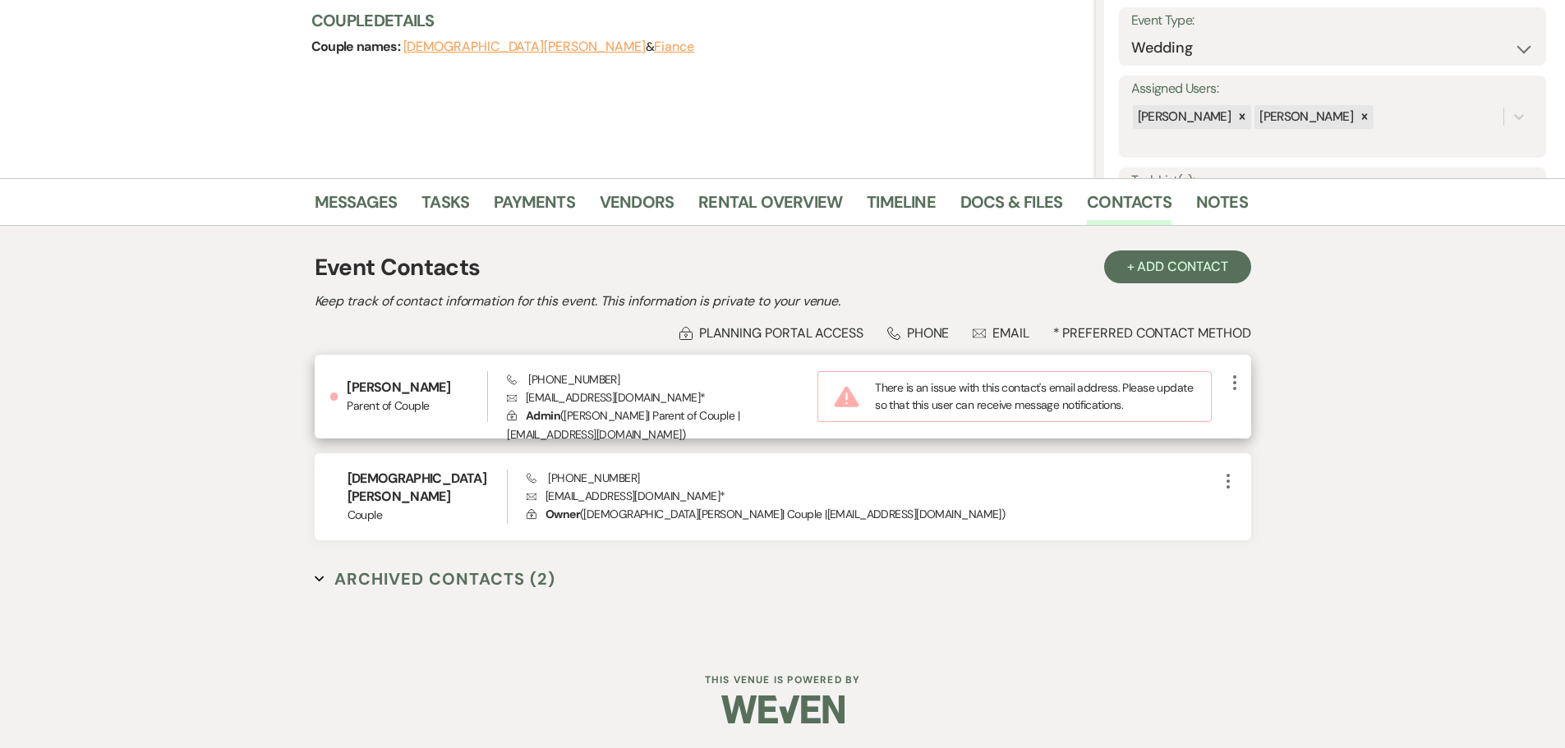
click at [325, 401] on div "[PERSON_NAME] Parent of Couple" at bounding box center [414, 396] width 186 height 51
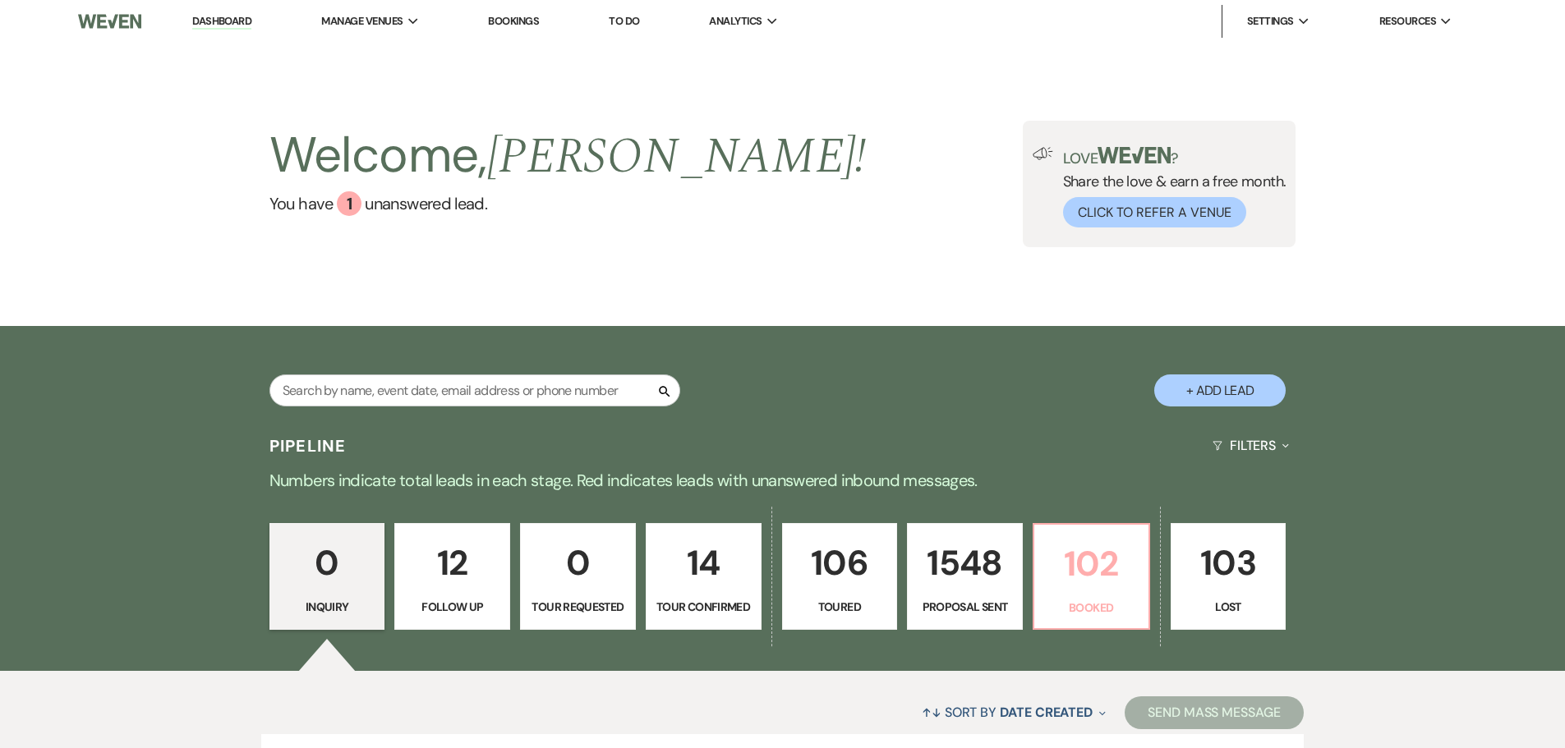
click at [1111, 601] on p "Booked" at bounding box center [1091, 608] width 94 height 18
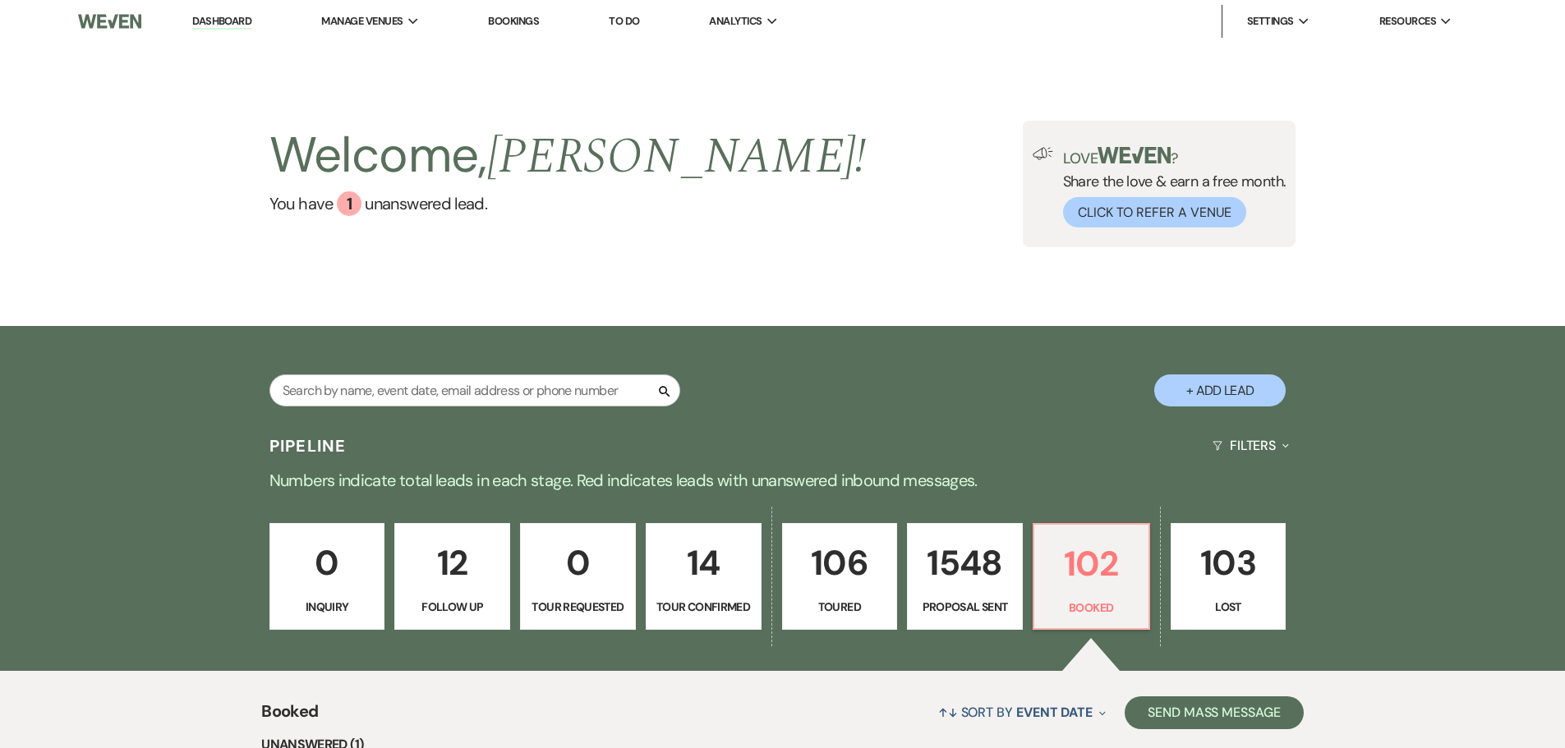
click at [246, 13] on li "Dashboard" at bounding box center [222, 21] width 76 height 33
click at [239, 26] on link "Dashboard" at bounding box center [221, 22] width 59 height 16
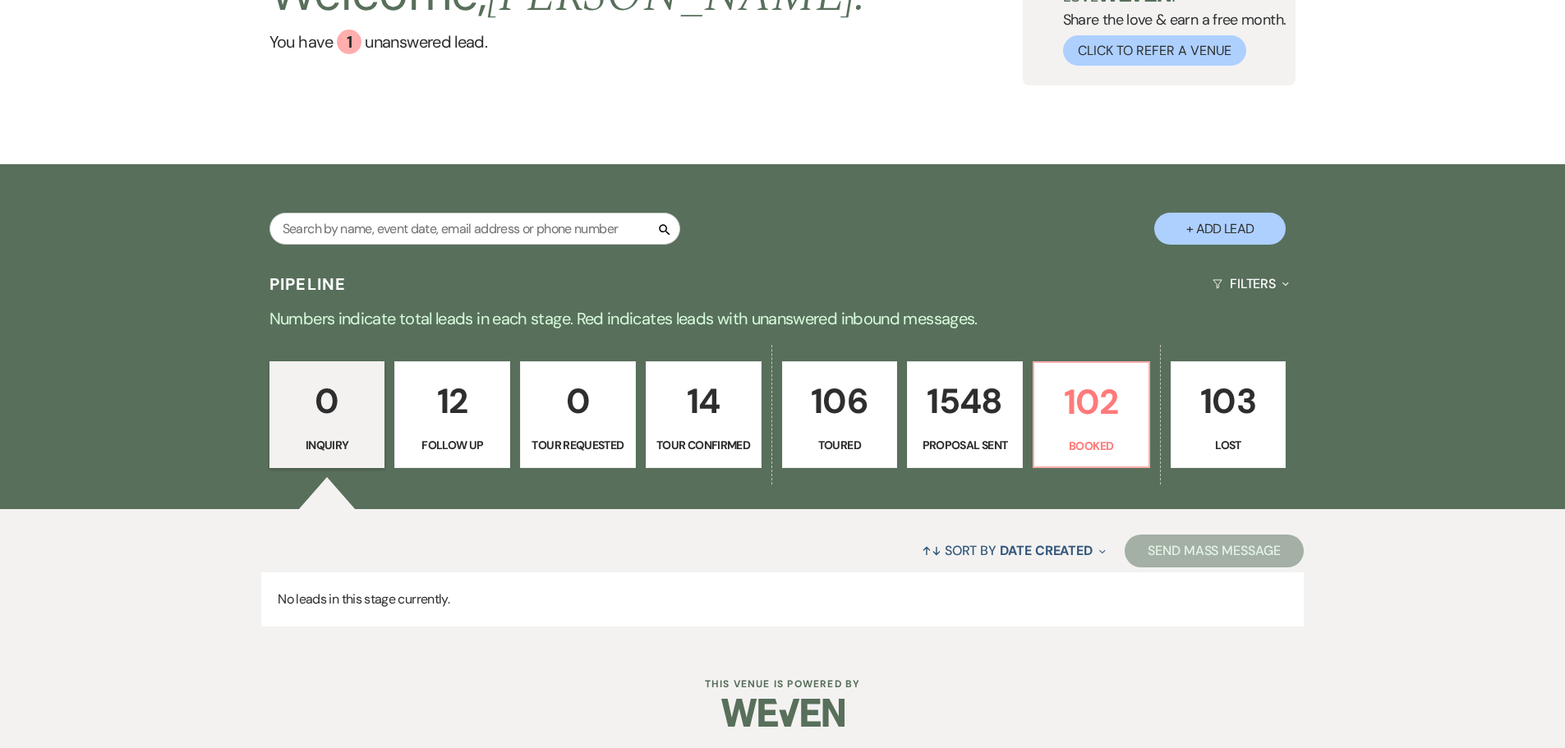
scroll to position [165, 0]
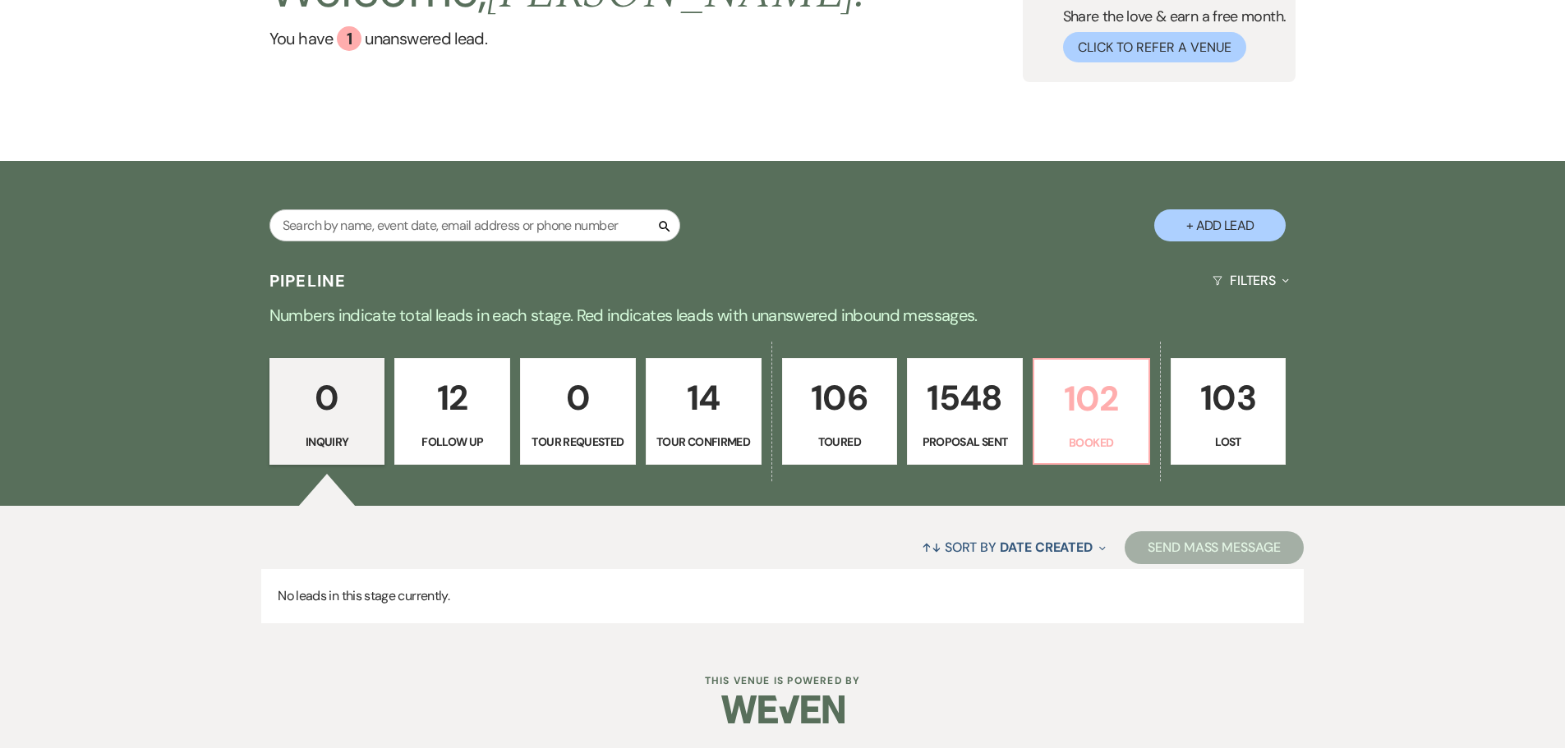
click at [1078, 444] on p "Booked" at bounding box center [1091, 443] width 94 height 18
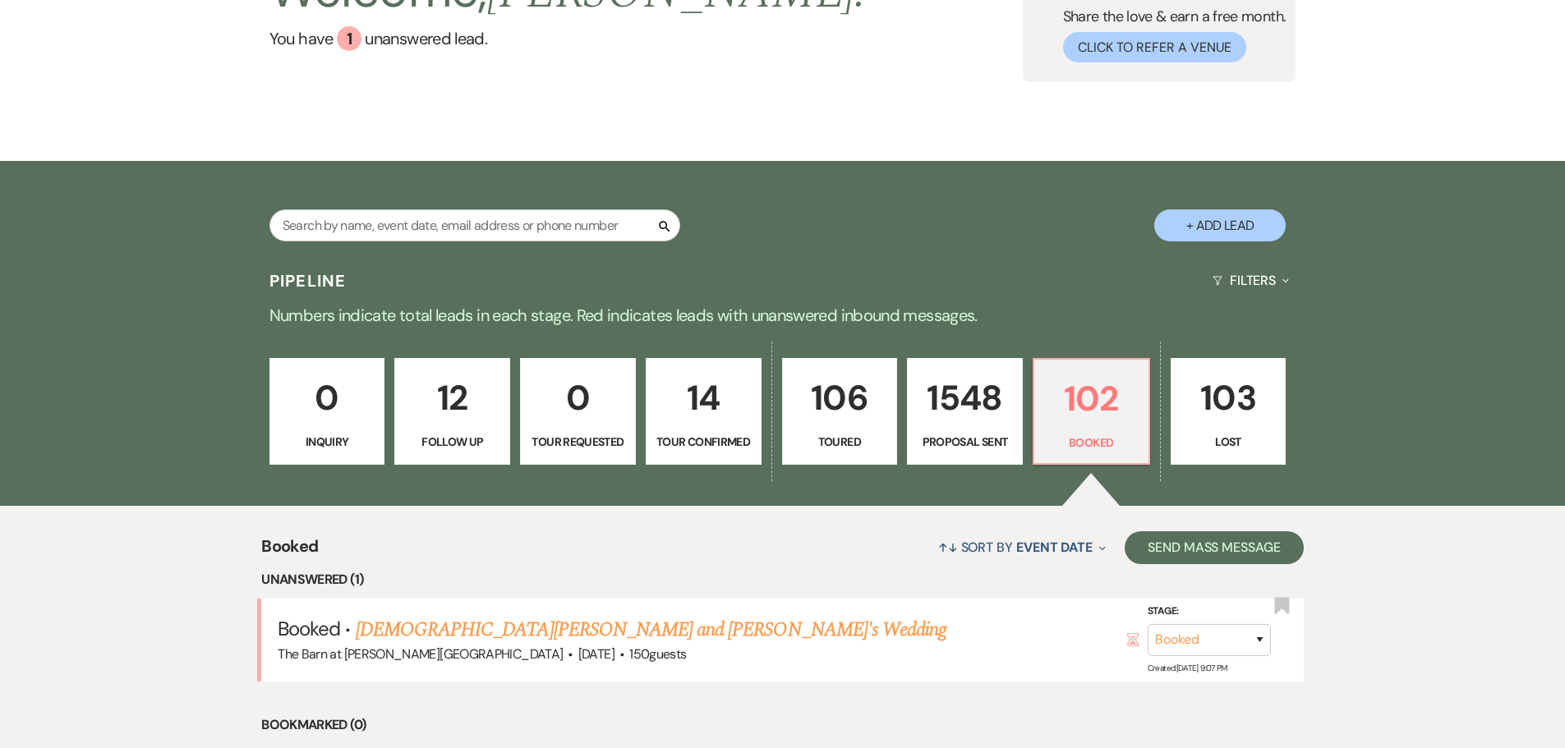
click at [312, 427] on link "0 Inquiry" at bounding box center [327, 411] width 116 height 107
